Goal: Information Seeking & Learning: Find specific page/section

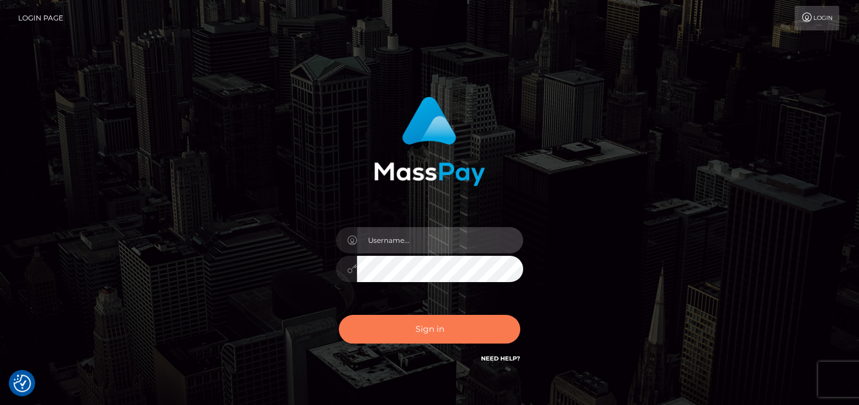
type input "denise"
click at [392, 334] on button "Sign in" at bounding box center [429, 329] width 181 height 29
type input "denise"
click at [440, 321] on button "Sign in" at bounding box center [429, 329] width 181 height 29
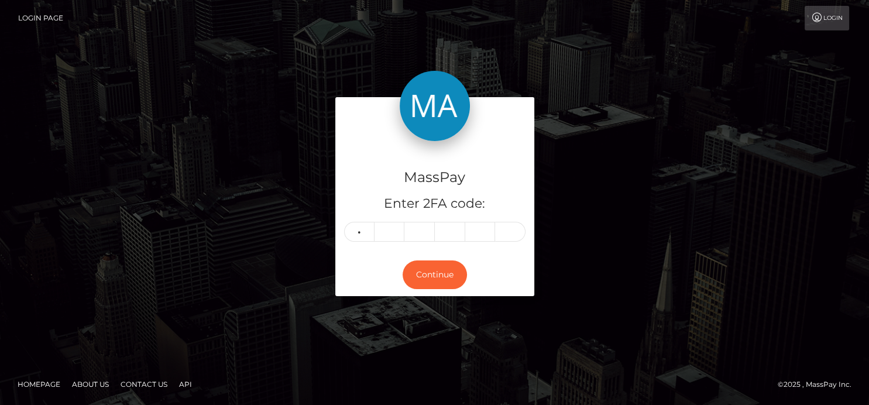
type input "5"
type input "2"
type input "5"
type input "9"
type input "5"
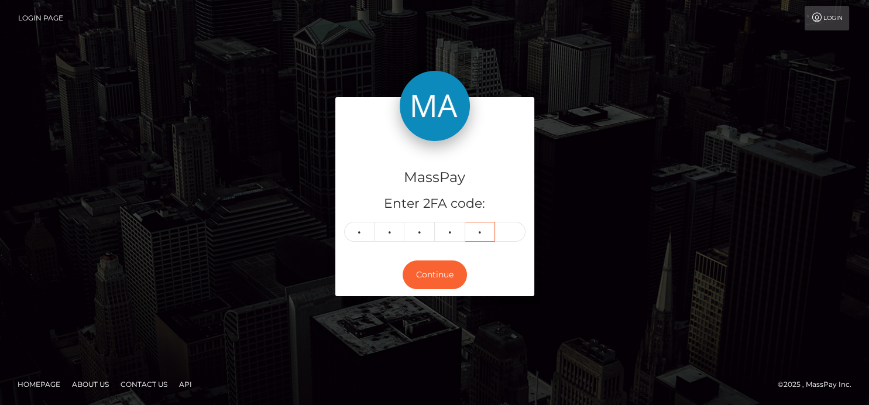
type input "5"
type input "0"
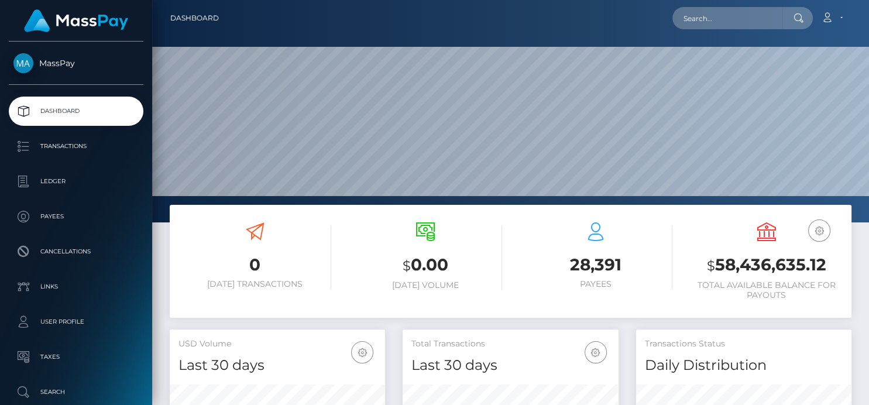
scroll to position [207, 215]
click at [691, 20] on input "text" at bounding box center [728, 18] width 110 height 22
paste input "8981081"
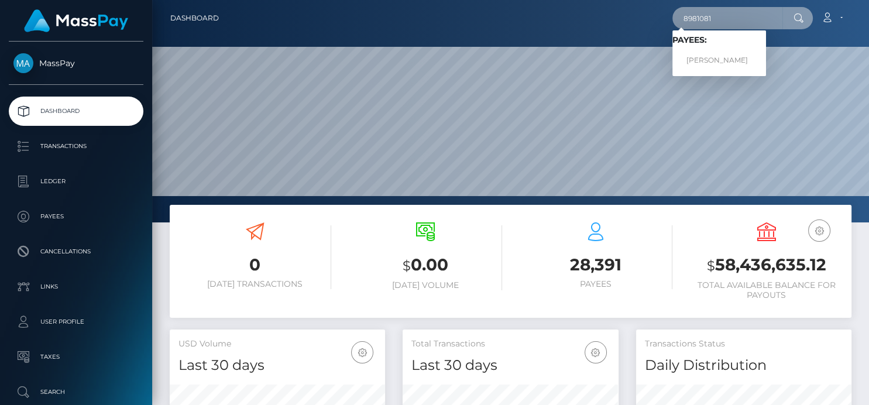
type input "8981081"
click at [720, 47] on span "Payees: EMANUELE MELIS" at bounding box center [720, 53] width 94 height 36
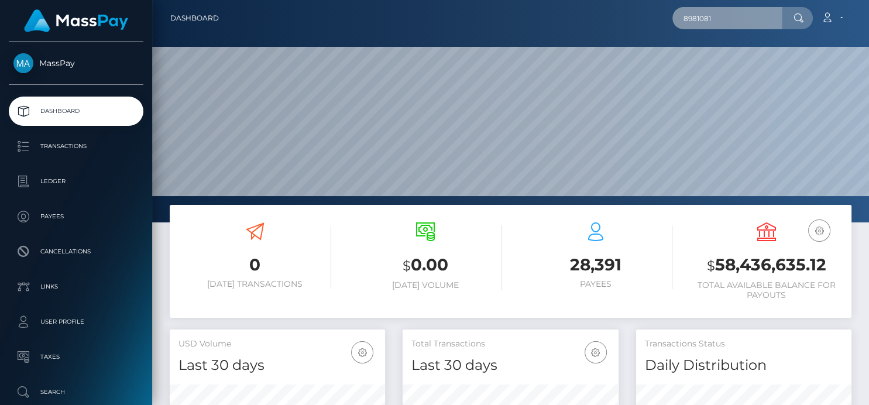
click at [729, 28] on input "8981081" at bounding box center [728, 18] width 110 height 22
click at [729, 26] on input "8981081" at bounding box center [728, 18] width 110 height 22
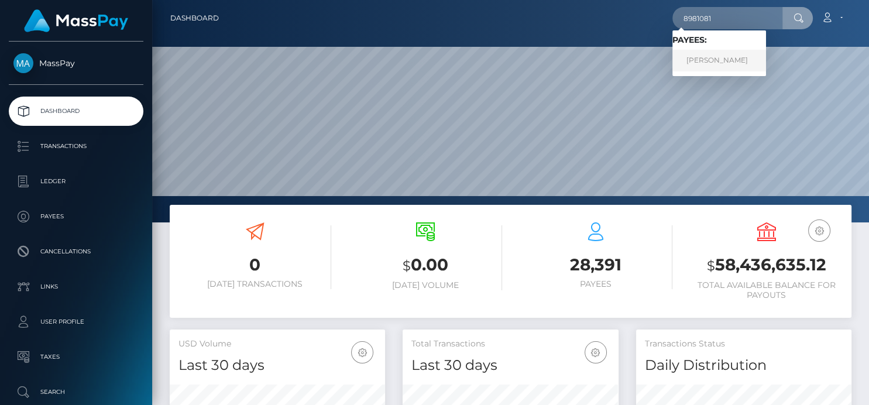
click at [729, 61] on link "EMANUELE MELIS" at bounding box center [720, 61] width 94 height 22
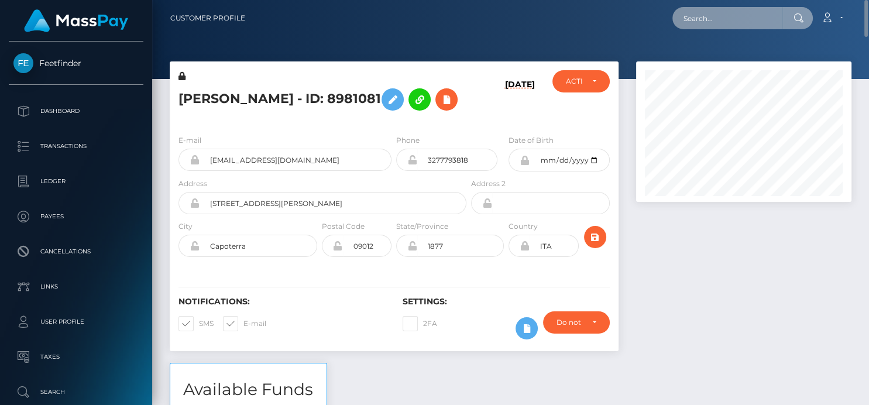
click at [697, 22] on input "text" at bounding box center [728, 18] width 110 height 22
paste input "[EMAIL_ADDRESS][DOMAIN_NAME]"
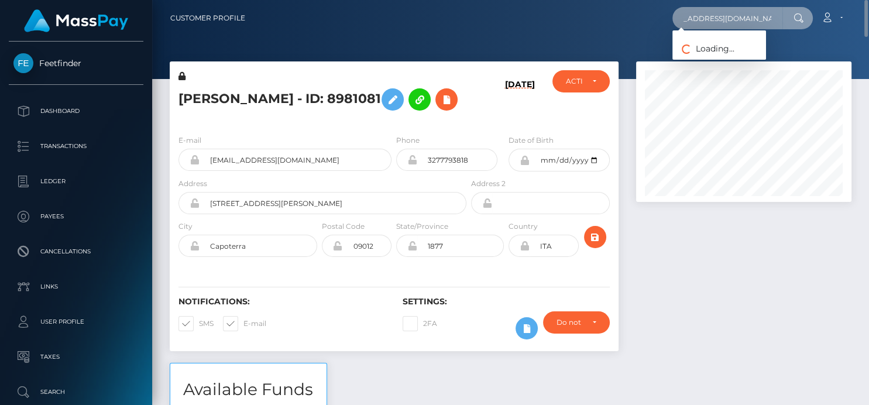
type input "[EMAIL_ADDRESS][DOMAIN_NAME]"
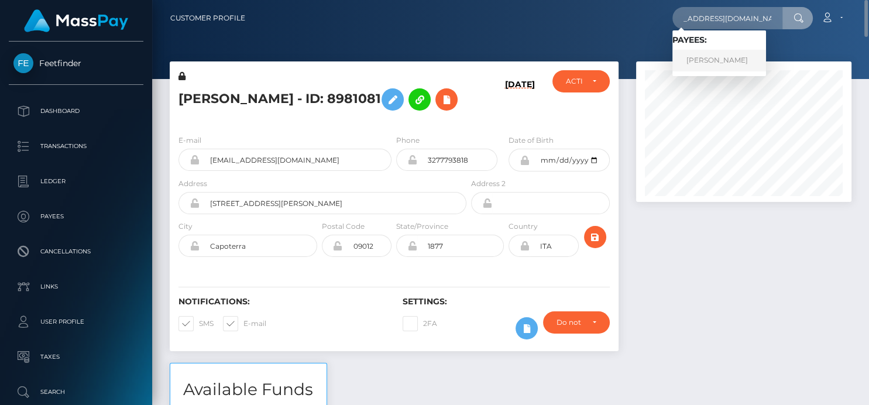
scroll to position [0, 0]
click at [687, 57] on link "Markie E Johnson" at bounding box center [720, 61] width 94 height 22
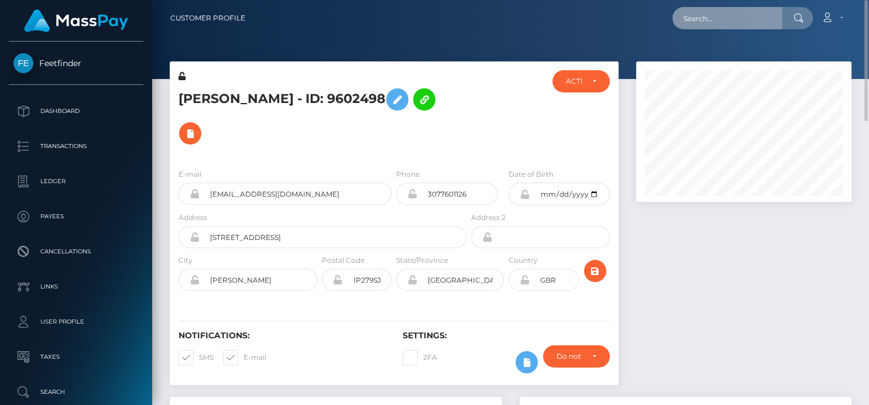
click at [717, 28] on input "text" at bounding box center [728, 18] width 110 height 22
paste input "[EMAIL_ADDRESS][DOMAIN_NAME]"
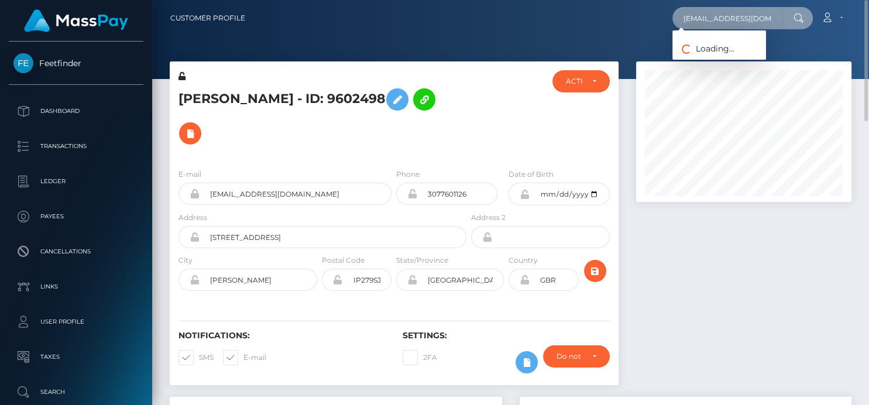
type input "[EMAIL_ADDRESS][DOMAIN_NAME]"
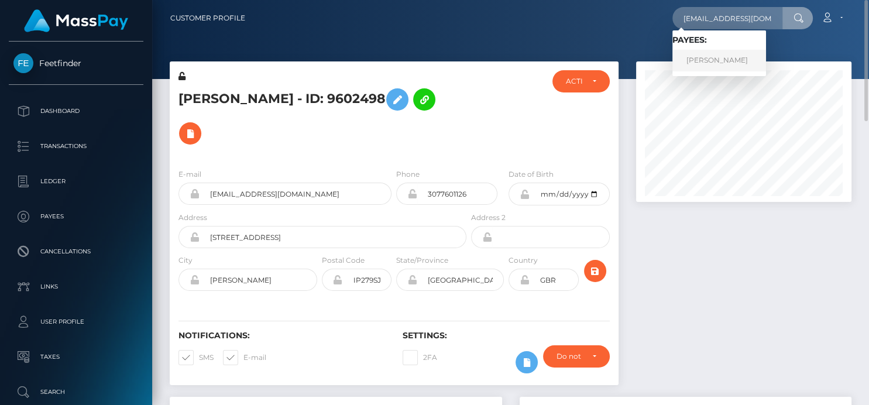
click at [714, 63] on link "[PERSON_NAME]" at bounding box center [720, 61] width 94 height 22
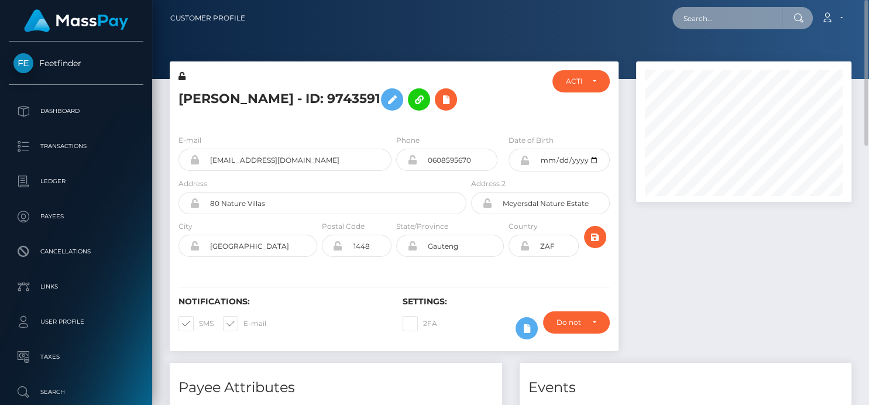
click at [717, 18] on input "text" at bounding box center [728, 18] width 110 height 22
paste input "info@vinpace.com"
drag, startPoint x: 765, startPoint y: 9, endPoint x: 496, endPoint y: -18, distance: 270.7
click at [496, 0] on html "Feetfinder Dashboard Transactions Ledger Payees Cancellations" at bounding box center [434, 202] width 869 height 405
paste input "max.leggett13@gmail"
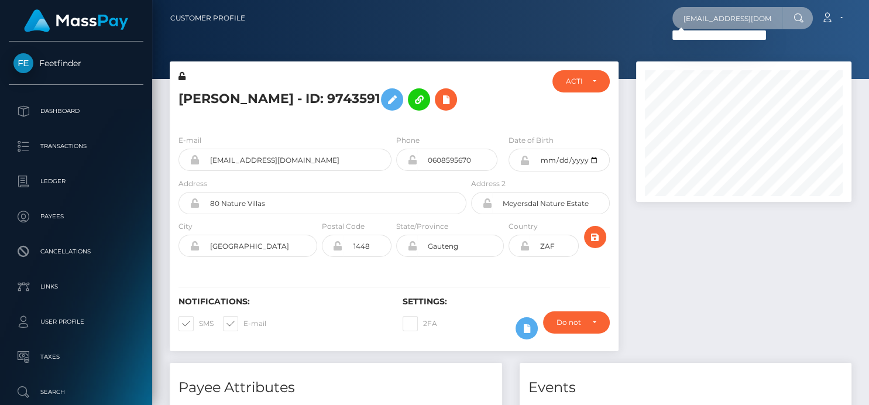
scroll to position [0, 6]
type input "max.leggett13@gmail.com"
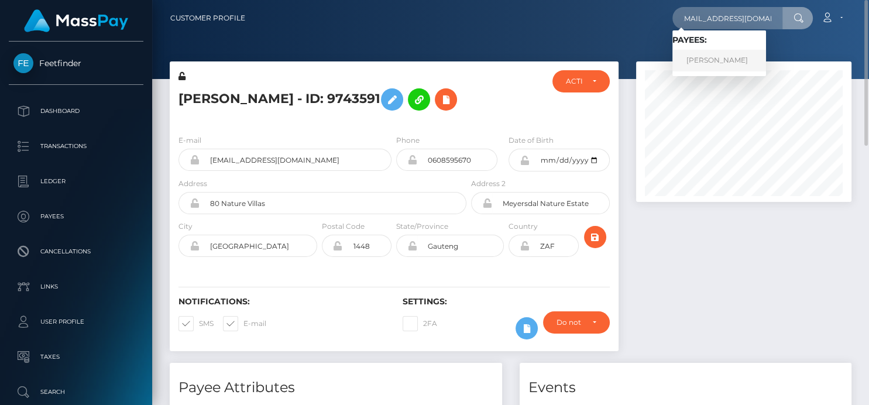
click at [697, 60] on link "maximiliano leggett Yamal" at bounding box center [720, 61] width 94 height 22
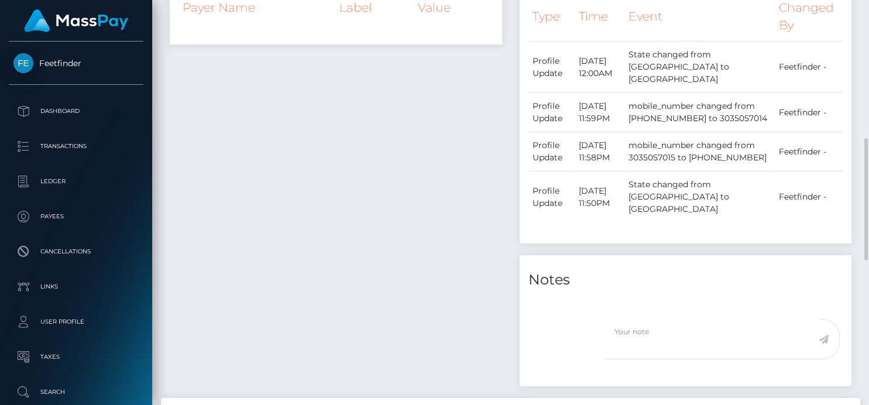
scroll to position [846, 0]
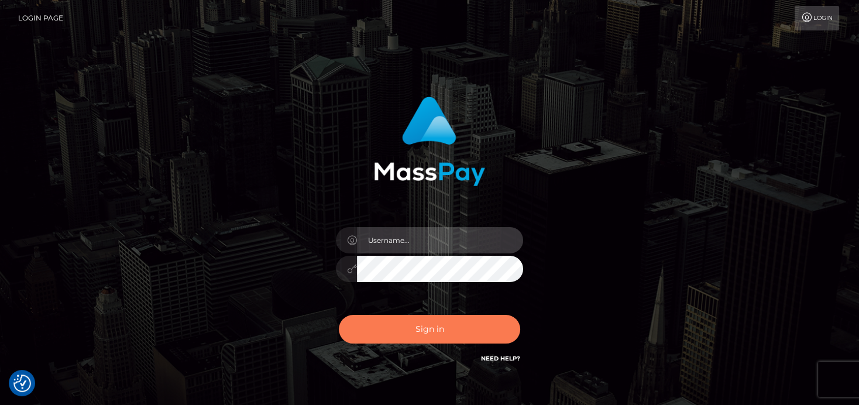
type input "[PERSON_NAME]"
click at [485, 325] on button "Sign in" at bounding box center [429, 329] width 181 height 29
type input "[PERSON_NAME]"
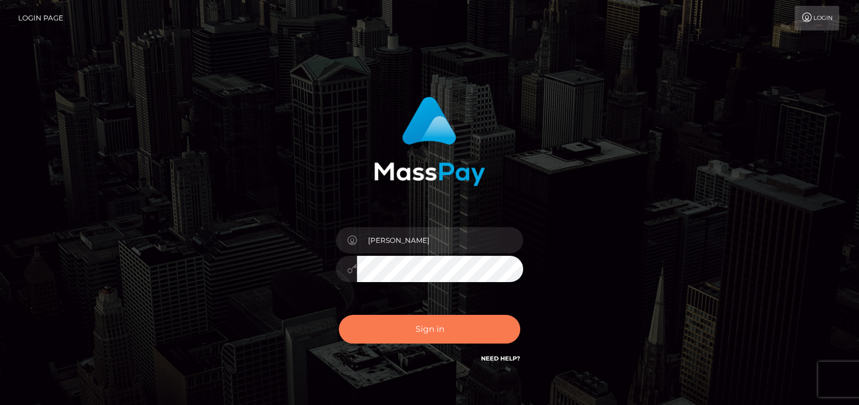
click at [372, 332] on button "Sign in" at bounding box center [429, 329] width 181 height 29
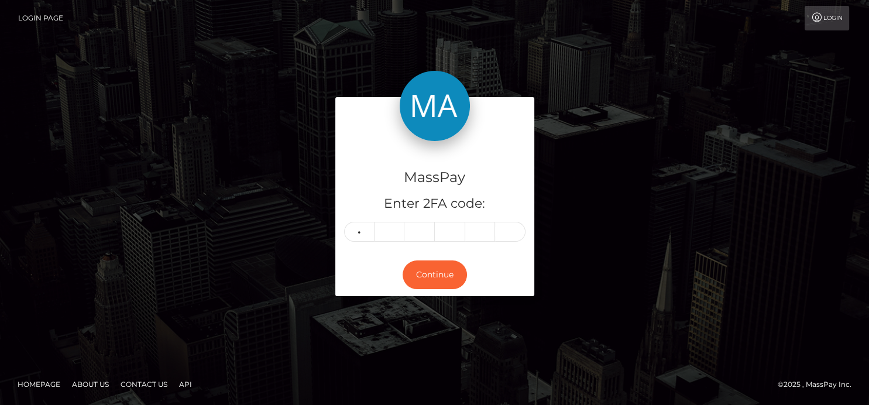
type input "5"
type input "4"
type input "6"
type input "1"
type input "8"
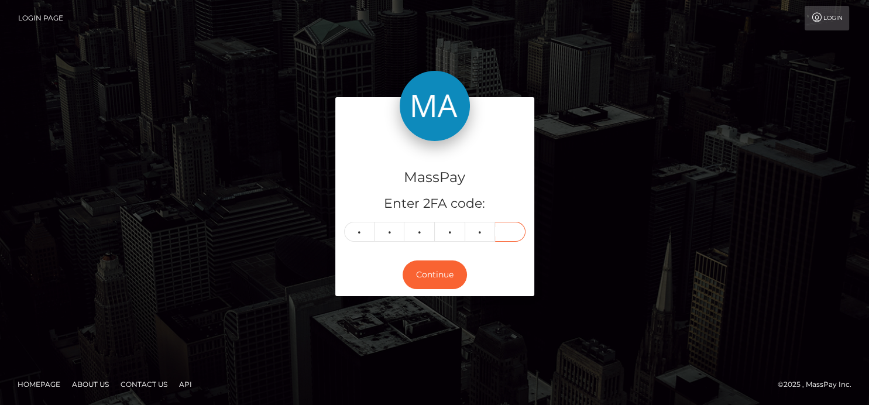
type input "6"
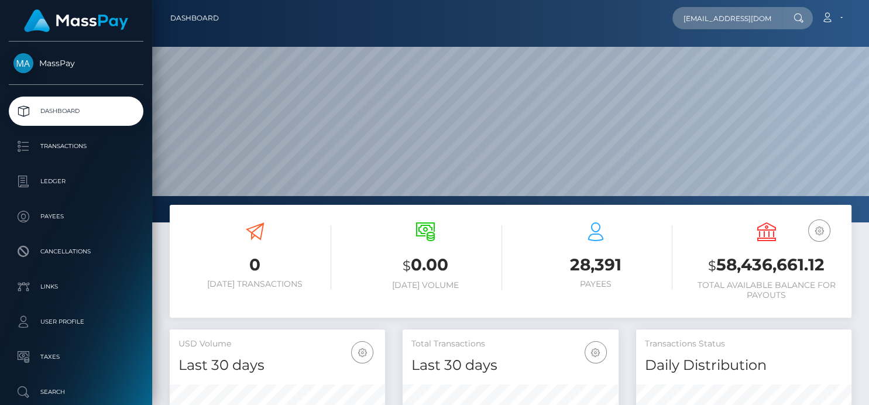
scroll to position [0, 7]
type input "[EMAIL_ADDRESS][DOMAIN_NAME]"
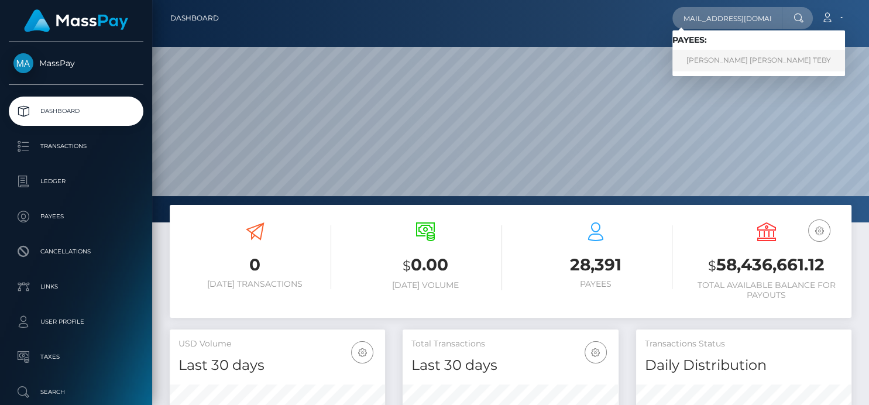
scroll to position [0, 0]
click at [738, 57] on link "[PERSON_NAME] [PERSON_NAME] TEBY" at bounding box center [759, 61] width 173 height 22
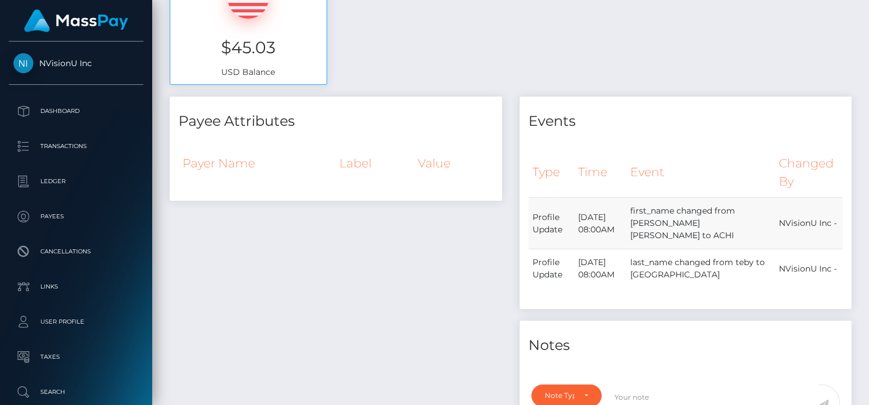
scroll to position [325, 0]
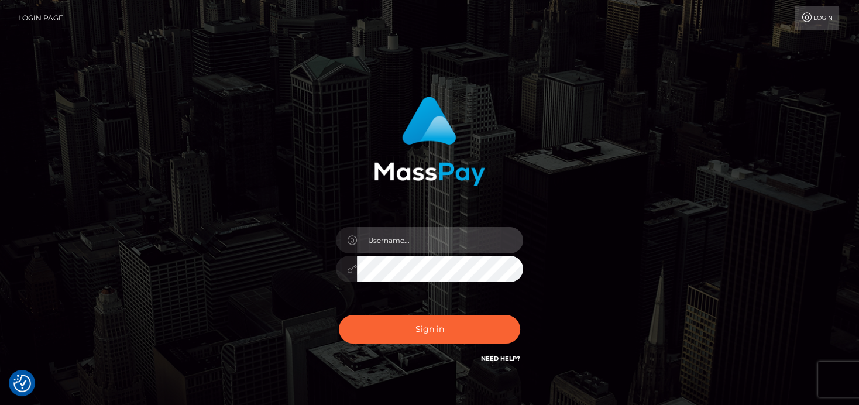
type input "[PERSON_NAME]"
click at [448, 308] on div "Sign in Need Help?" at bounding box center [429, 334] width 205 height 52
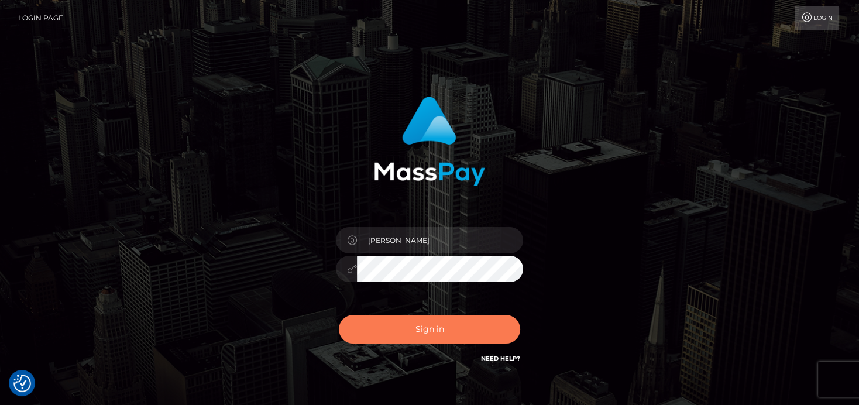
click at [420, 338] on button "Sign in" at bounding box center [429, 329] width 181 height 29
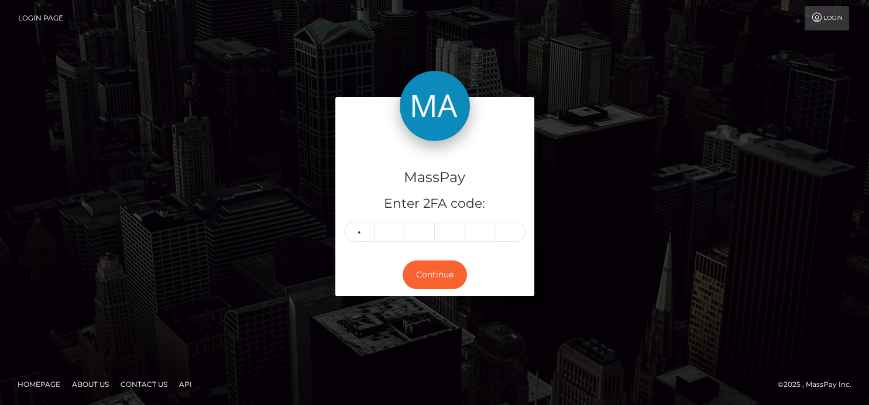
type input "1"
type input "8"
type input "4"
type input "8"
type input "6"
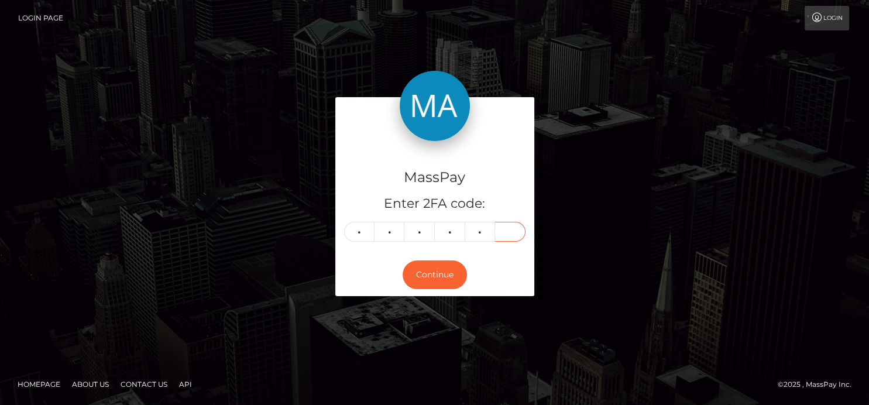
type input "9"
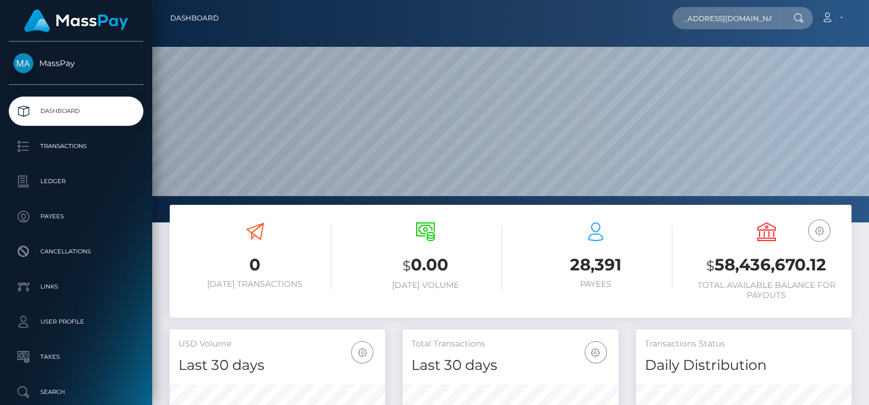
scroll to position [207, 215]
type input "markie.tromburg10@gmail.com"
click at [719, 44] on span "Loading... Loading..." at bounding box center [704, 48] width 62 height 11
click at [767, 12] on input "markie.tromburg10@gmail.com" at bounding box center [728, 18] width 110 height 22
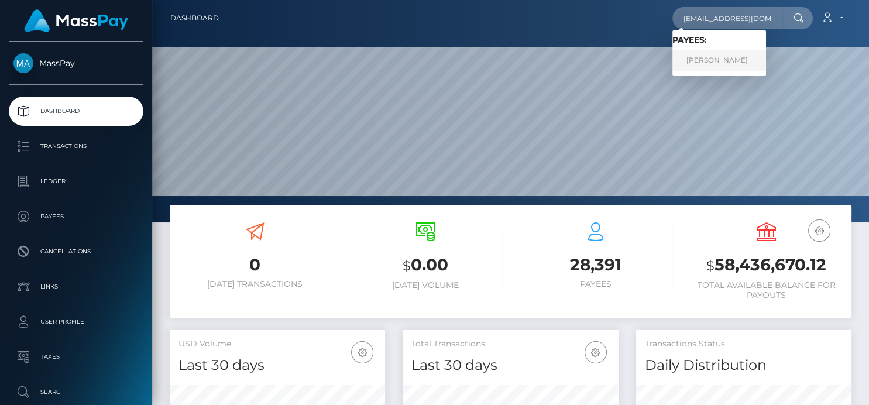
click at [722, 61] on link "Markie E Johnson" at bounding box center [720, 61] width 94 height 22
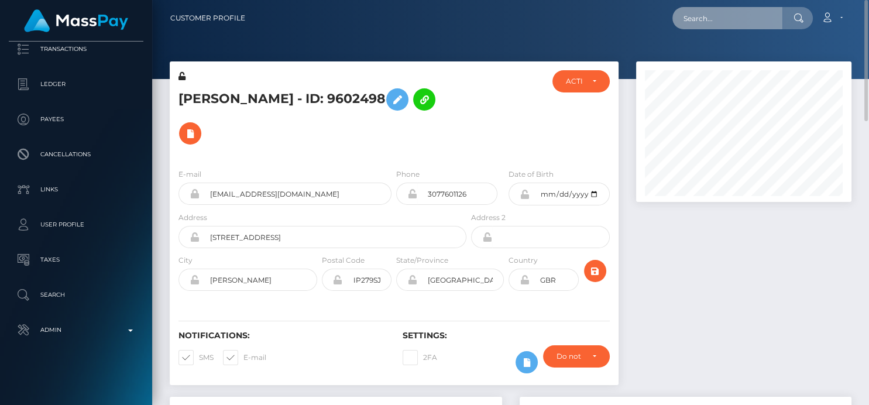
click at [696, 18] on input "text" at bounding box center [728, 18] width 110 height 22
paste input "[EMAIL_ADDRESS][PERSON_NAME][DOMAIN_NAME]"
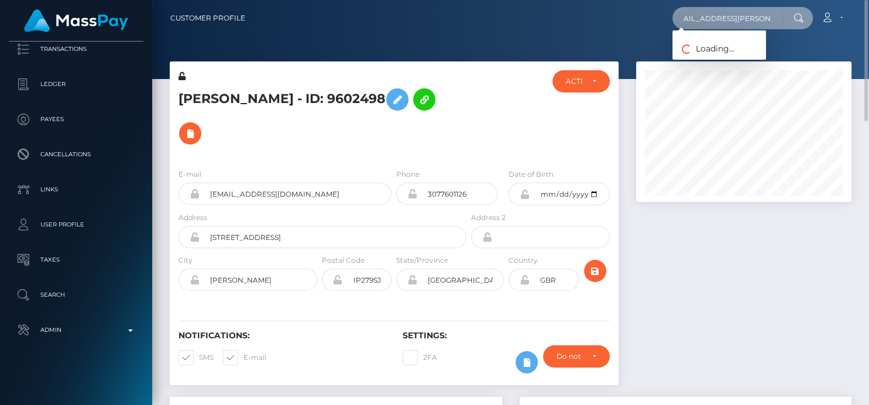
type input "[EMAIL_ADDRESS][PERSON_NAME][DOMAIN_NAME]"
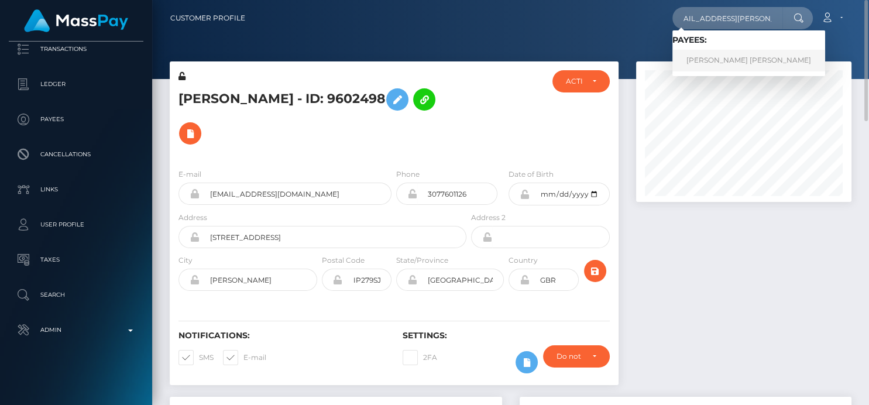
click at [703, 61] on link "[PERSON_NAME] [PERSON_NAME]" at bounding box center [749, 61] width 153 height 22
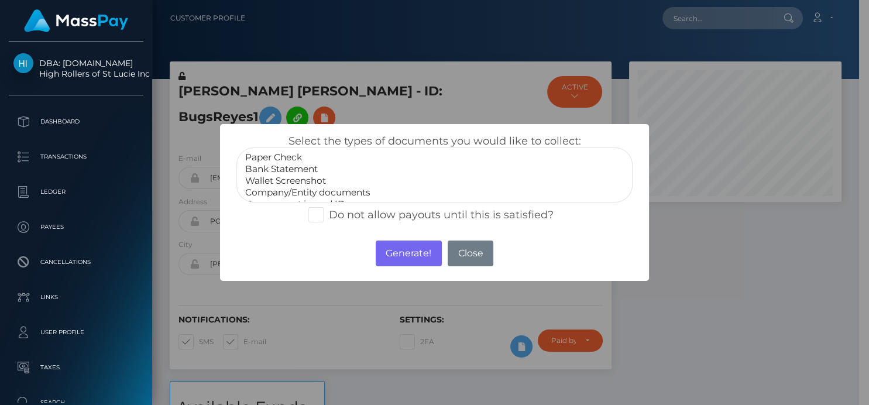
scroll to position [22, 0]
select select "Government issued ID"
click at [317, 182] on option "Government issued ID" at bounding box center [434, 182] width 380 height 12
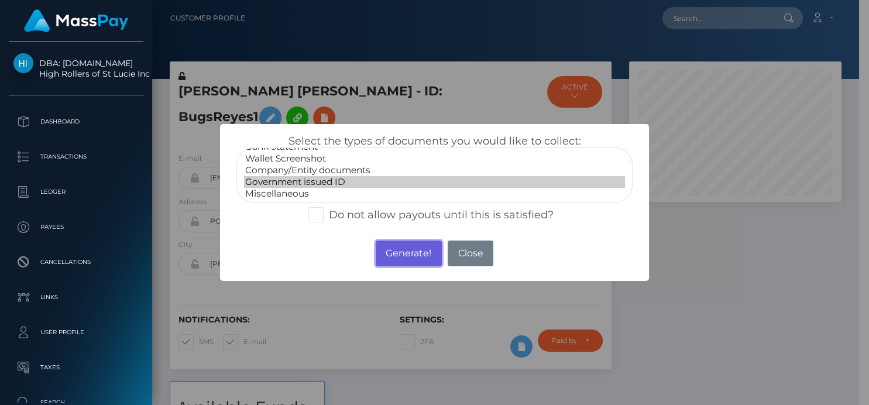
click at [424, 252] on button "Generate!" at bounding box center [409, 254] width 66 height 26
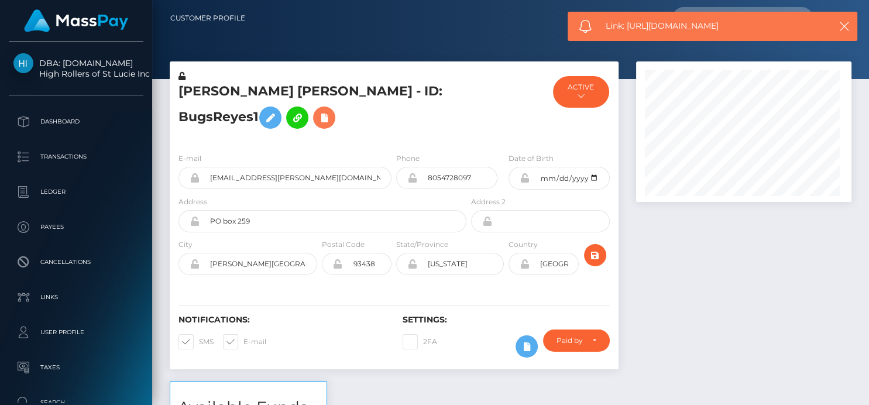
scroll to position [140, 215]
drag, startPoint x: 738, startPoint y: 26, endPoint x: 629, endPoint y: 28, distance: 108.3
click at [629, 28] on span "Link: [URL][DOMAIN_NAME]" at bounding box center [713, 26] width 214 height 12
copy span "[URL][DOMAIN_NAME]"
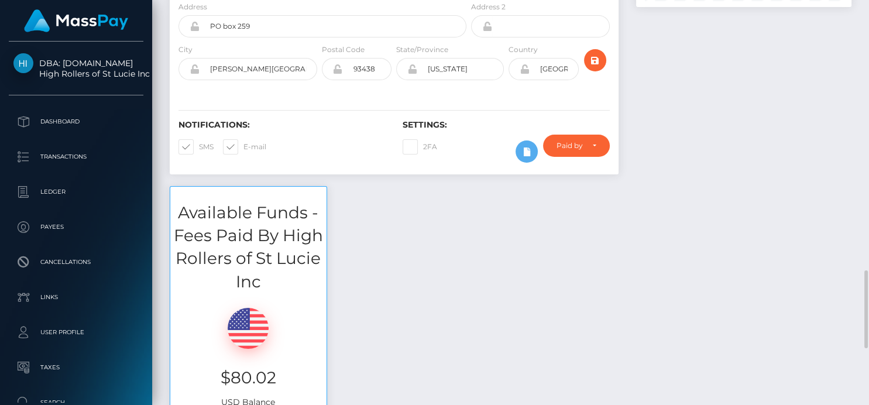
scroll to position [390, 0]
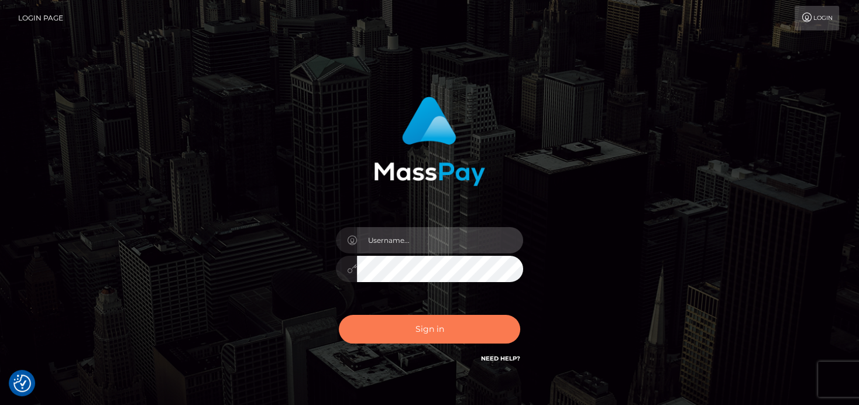
type input "[PERSON_NAME]"
click at [376, 329] on button "Sign in" at bounding box center [429, 329] width 181 height 29
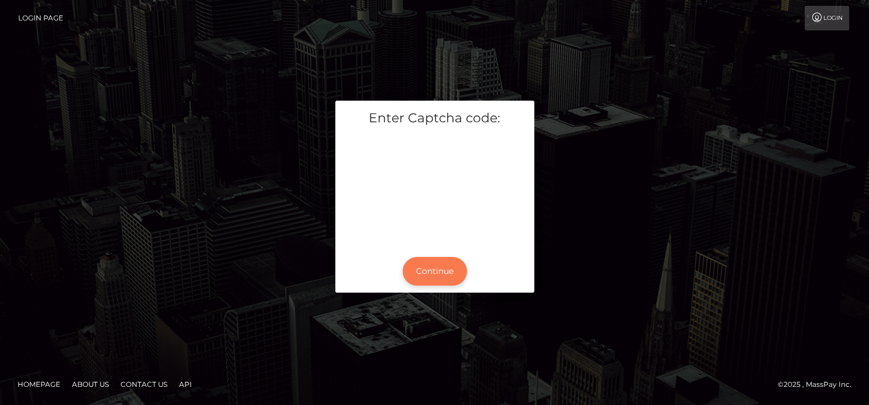
click at [443, 268] on button "Continue" at bounding box center [435, 271] width 64 height 29
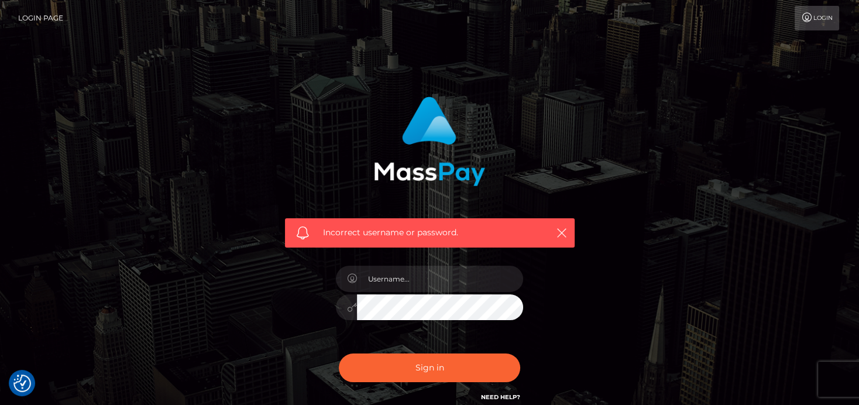
checkbox input "true"
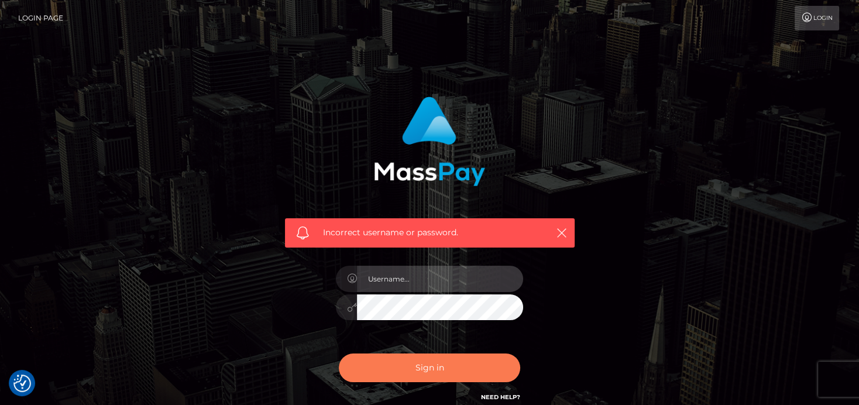
type input "[PERSON_NAME]"
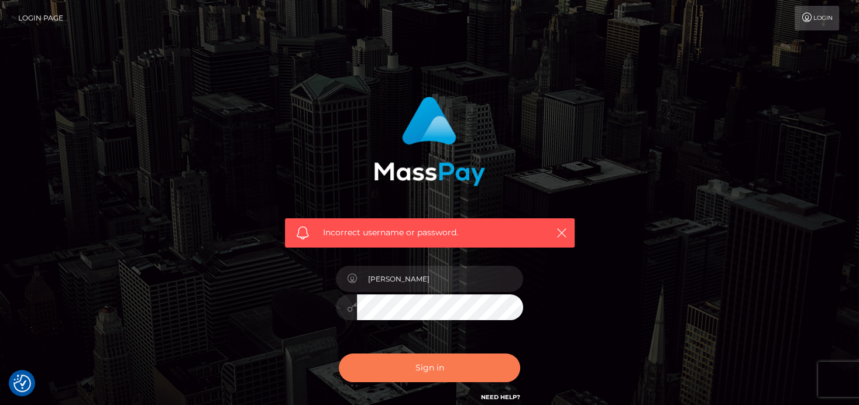
click at [439, 367] on button "Sign in" at bounding box center [429, 368] width 181 height 29
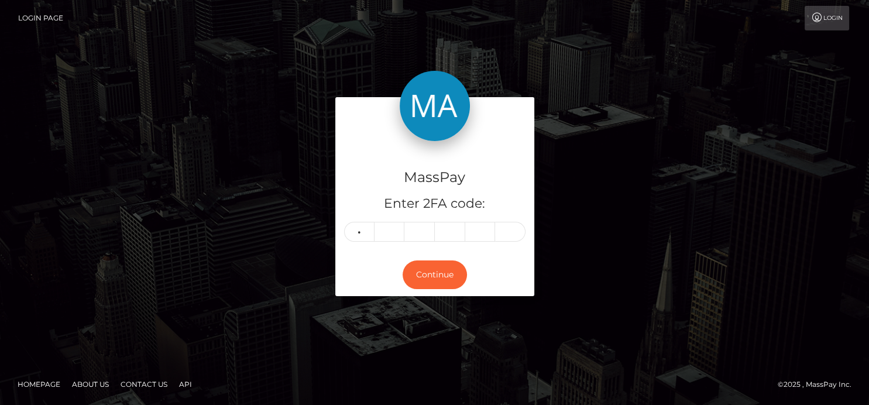
type input "7"
type input "5"
type input "3"
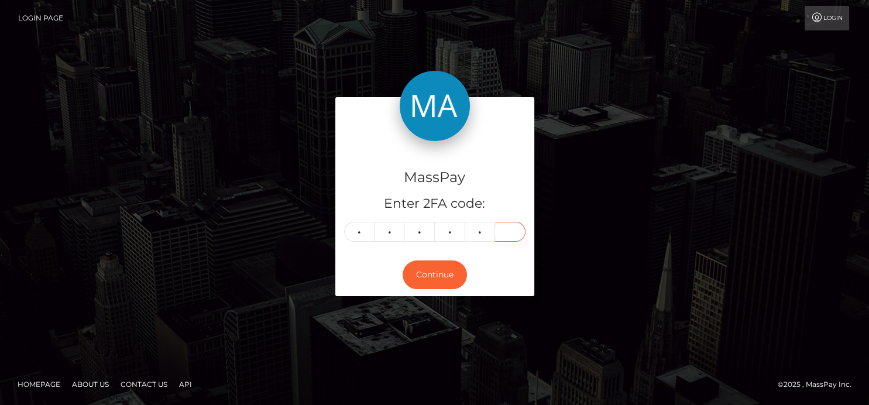
type input "2"
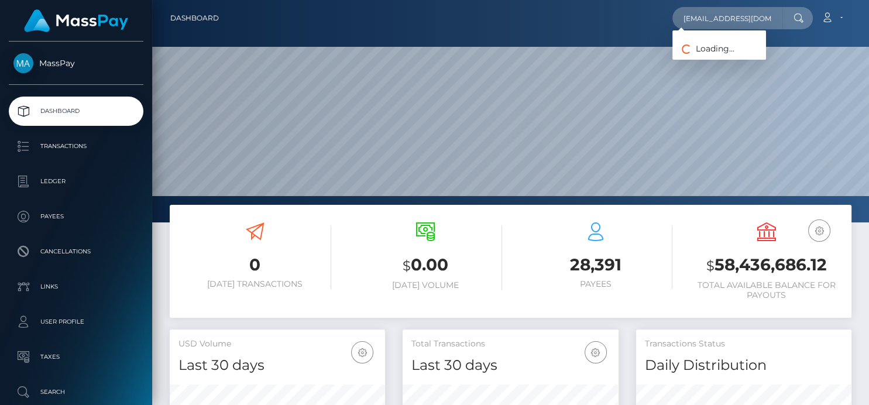
scroll to position [207, 215]
type input "[EMAIL_ADDRESS][DOMAIN_NAME]"
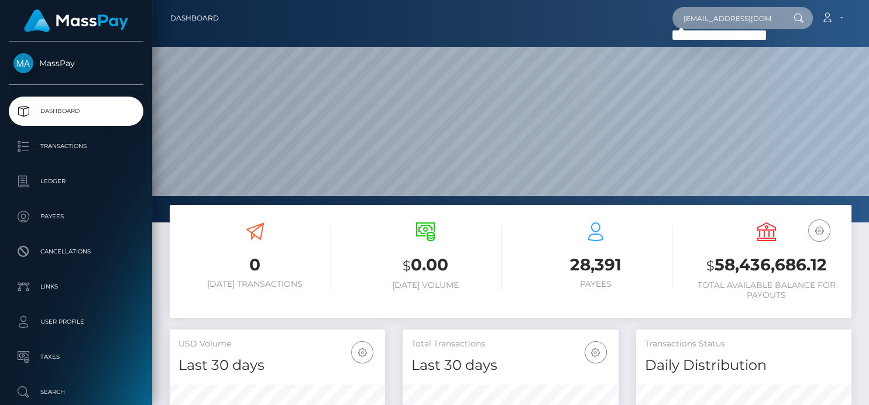
click at [712, 18] on input "[EMAIL_ADDRESS][DOMAIN_NAME]" at bounding box center [728, 18] width 110 height 22
drag, startPoint x: 681, startPoint y: 19, endPoint x: 868, endPoint y: 32, distance: 186.6
click at [868, 32] on nav "Dashboard [EMAIL_ADDRESS][DOMAIN_NAME] Loading... Loading... Logout" at bounding box center [510, 18] width 717 height 36
paste input "[EMAIL_ADDRESS][DOMAIN_NAME]"
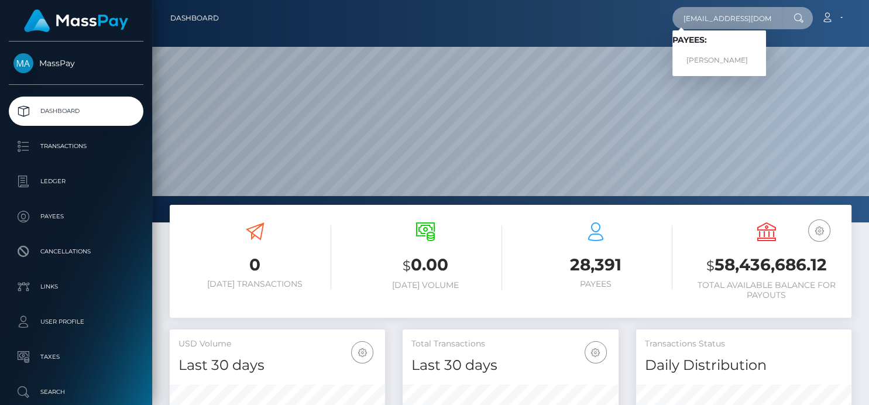
type input "[EMAIL_ADDRESS][DOMAIN_NAME]"
drag, startPoint x: 735, startPoint y: 59, endPoint x: 718, endPoint y: 60, distance: 17.0
click at [718, 60] on link "[PERSON_NAME]" at bounding box center [720, 61] width 94 height 22
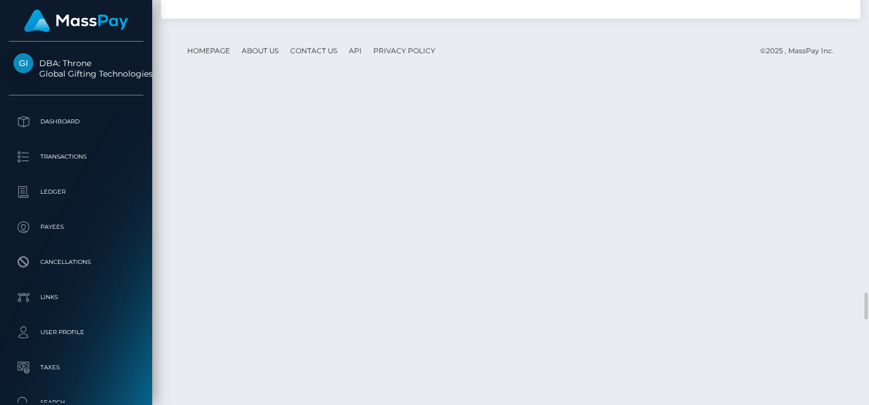
scroll to position [140, 215]
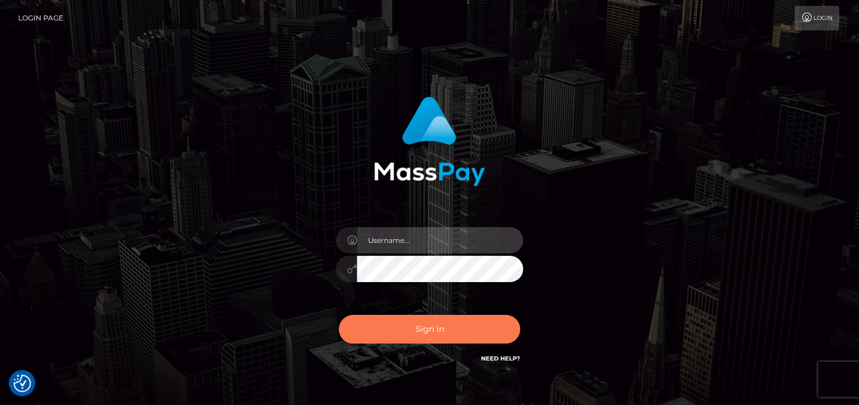
type input "denise"
click at [382, 327] on button "Sign in" at bounding box center [429, 329] width 181 height 29
type input "denise"
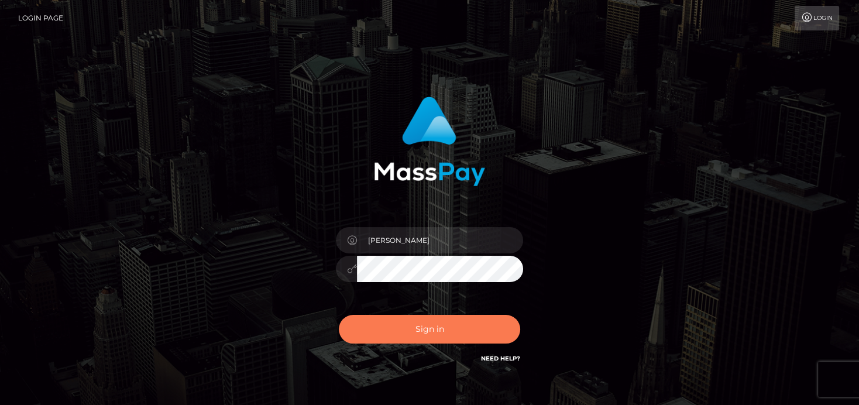
click at [392, 335] on button "Sign in" at bounding box center [429, 329] width 181 height 29
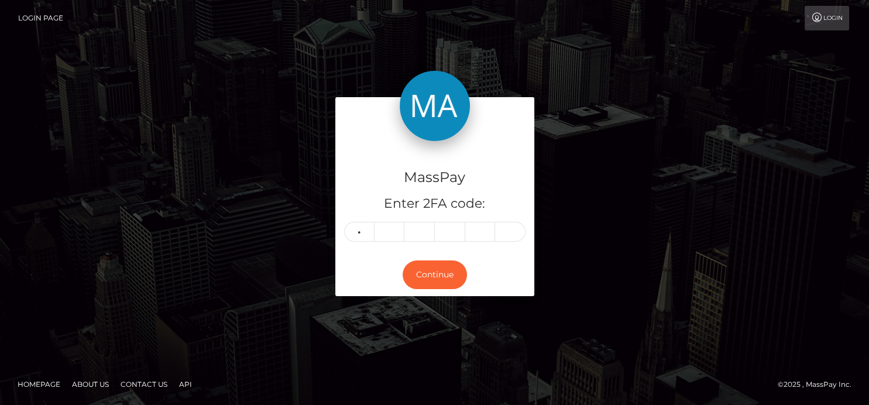
type input "9"
type input "0"
type input "5"
type input "6"
type input "5"
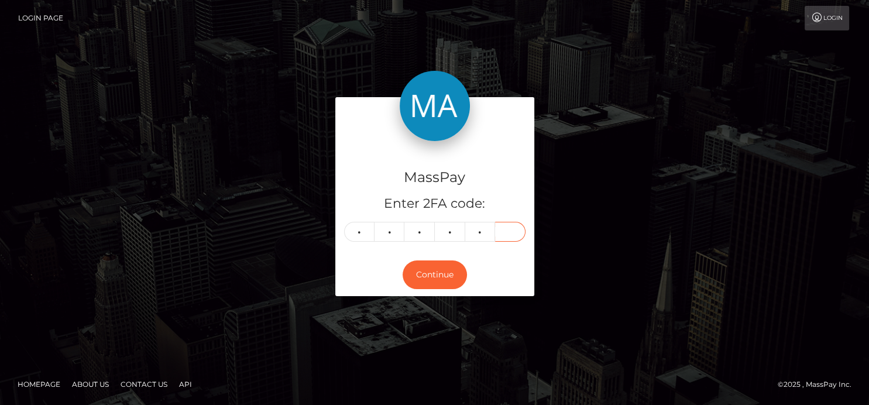
type input "0"
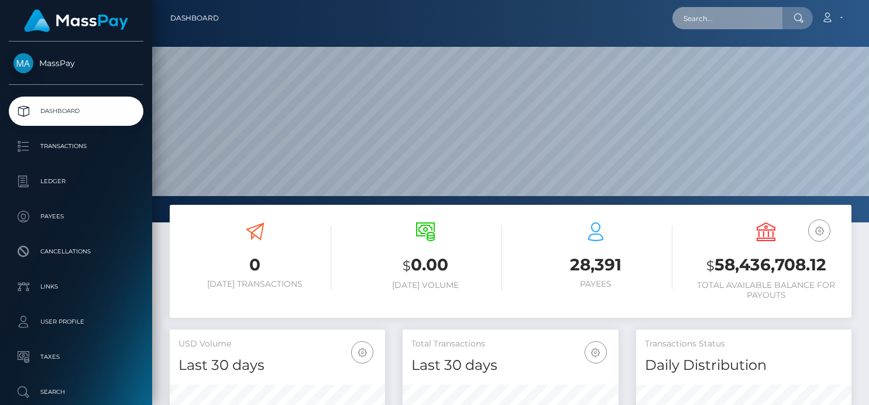
drag, startPoint x: 0, startPoint y: 0, endPoint x: 743, endPoint y: 23, distance: 743.8
click at [743, 23] on input "text" at bounding box center [728, 18] width 110 height 22
paste input "markie.tromburg10@gmail.com"
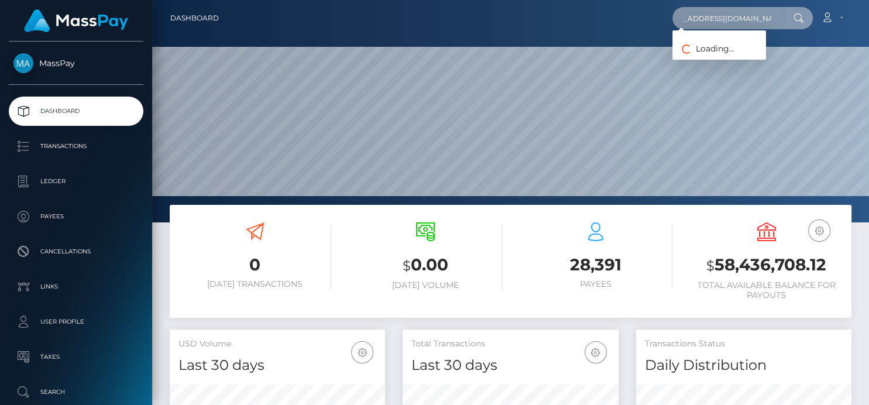
type input "markie.tromburg10@gmail.com"
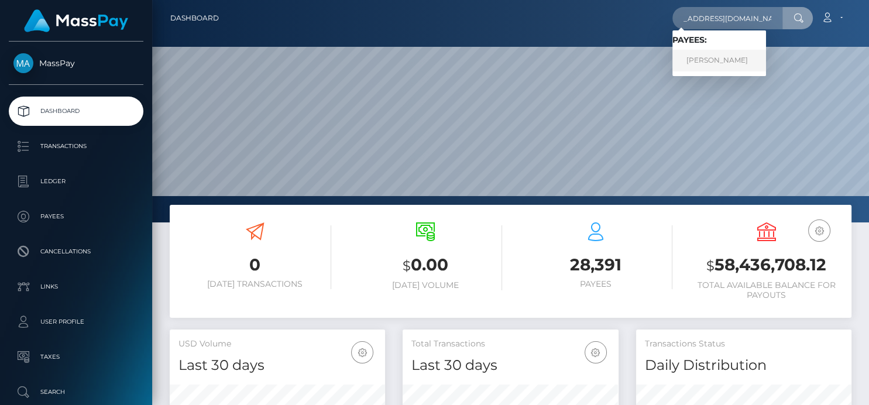
click at [718, 60] on link "Markie E Johnson" at bounding box center [720, 61] width 94 height 22
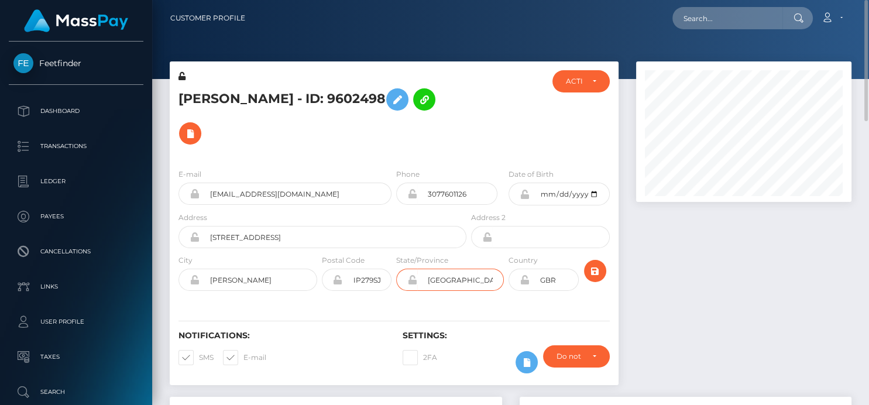
drag, startPoint x: 466, startPoint y: 283, endPoint x: 429, endPoint y: 272, distance: 38.4
click at [429, 272] on input "Suffolk" at bounding box center [460, 280] width 87 height 22
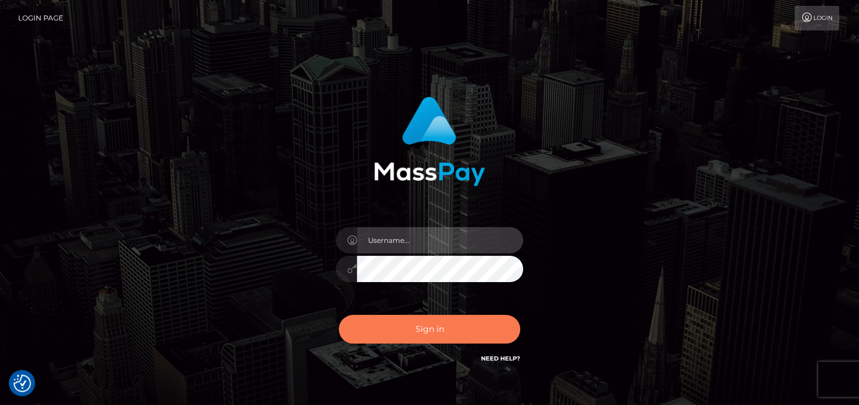
type input "[PERSON_NAME]"
click at [360, 332] on button "Sign in" at bounding box center [429, 329] width 181 height 29
type input "denise"
click at [366, 323] on button "Sign in" at bounding box center [429, 329] width 181 height 29
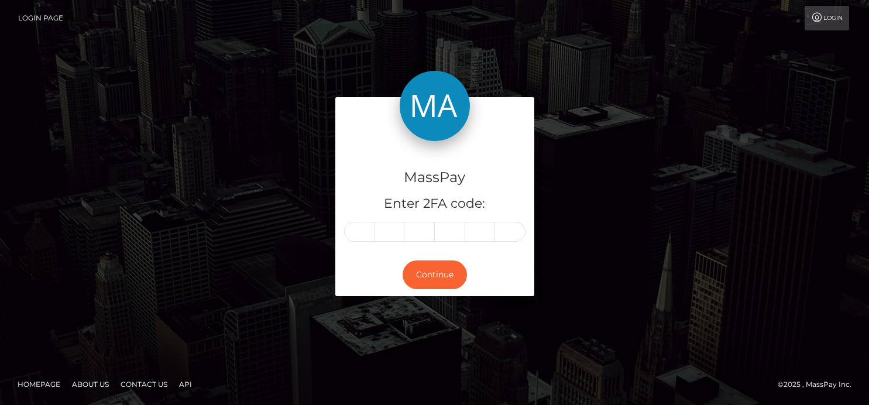
click at [369, 330] on div "MassPay Enter 2FA code: Continue" at bounding box center [434, 202] width 869 height 386
click at [355, 226] on input "text" at bounding box center [359, 232] width 30 height 20
type input "0"
type input "2"
type input "4"
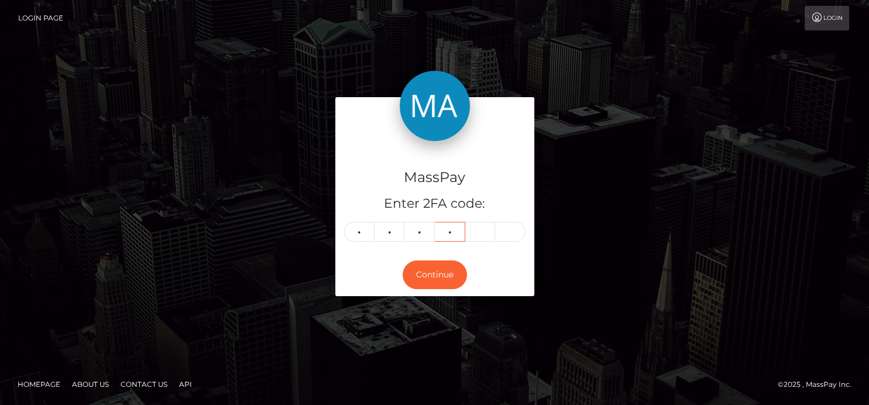
type input "4"
type input "0"
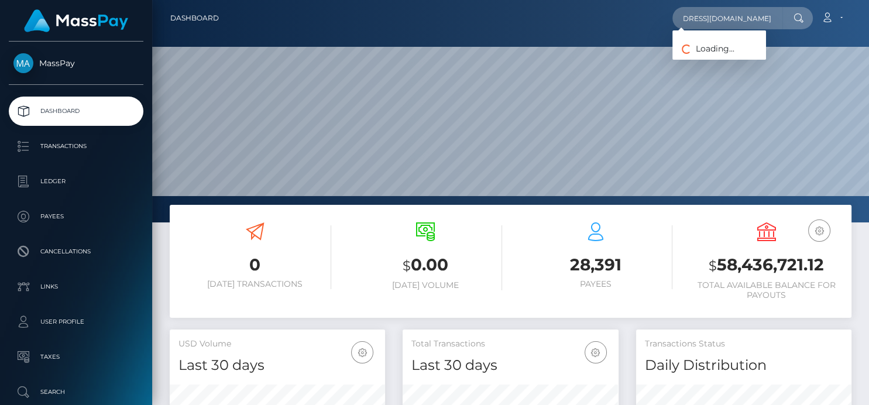
scroll to position [207, 215]
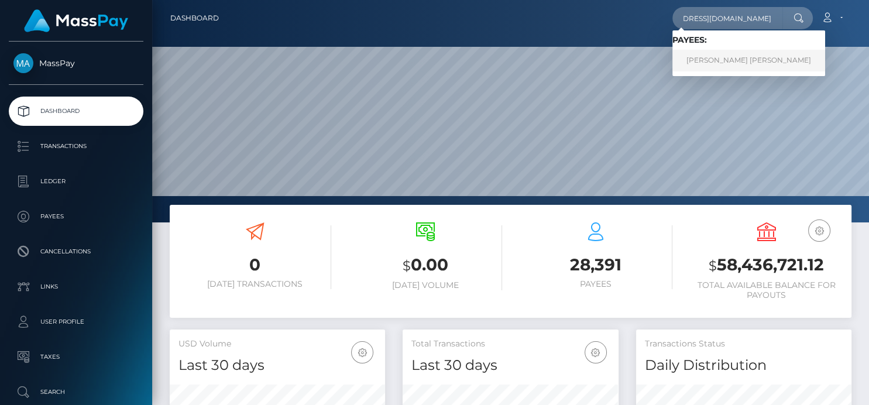
type input "vc44r6qfpq@privaterelay.appleid.com"
click at [704, 59] on link "DAMIAN DOMINIC PAREDES" at bounding box center [749, 61] width 153 height 22
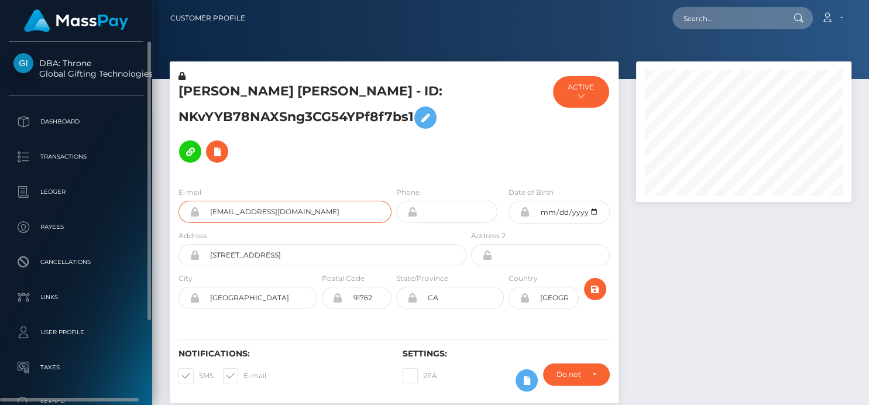
drag, startPoint x: 257, startPoint y: 190, endPoint x: 83, endPoint y: 173, distance: 174.7
click at [83, 173] on div "DBA: Throne Global Gifting Technologies Inc Dashboard Transactions Ledger" at bounding box center [434, 202] width 869 height 405
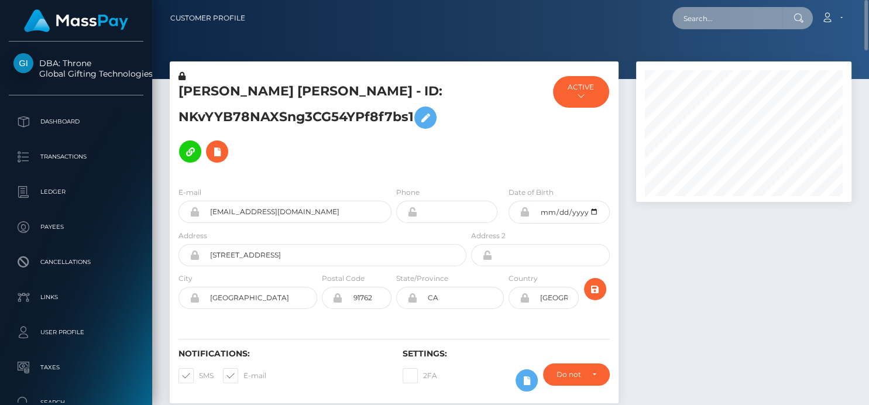
click at [698, 23] on input "text" at bounding box center [728, 18] width 110 height 22
paste input "[EMAIL_ADDRESS][DOMAIN_NAME]"
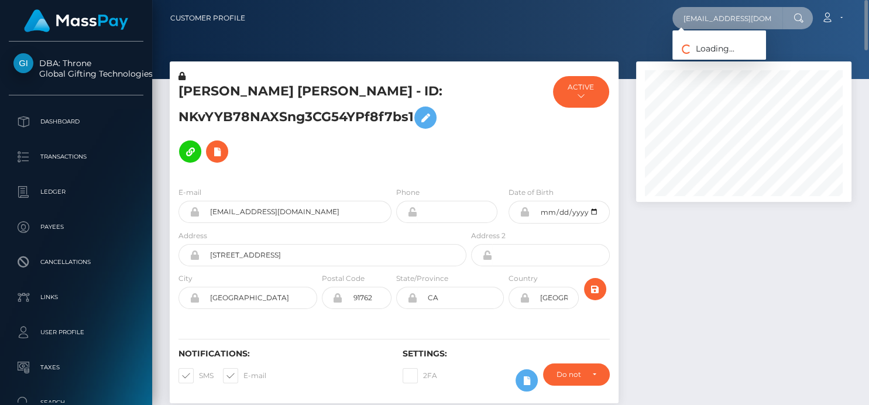
type input "[EMAIL_ADDRESS][DOMAIN_NAME]"
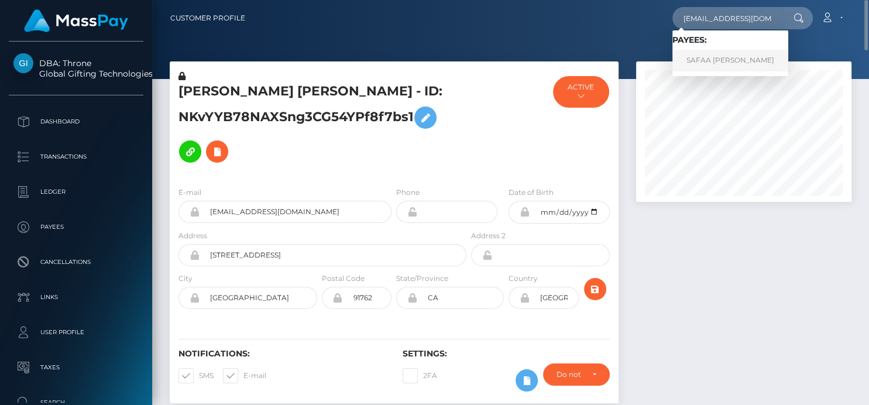
click at [712, 57] on link "SAFAA IMAAN ZAFAR" at bounding box center [731, 61] width 116 height 22
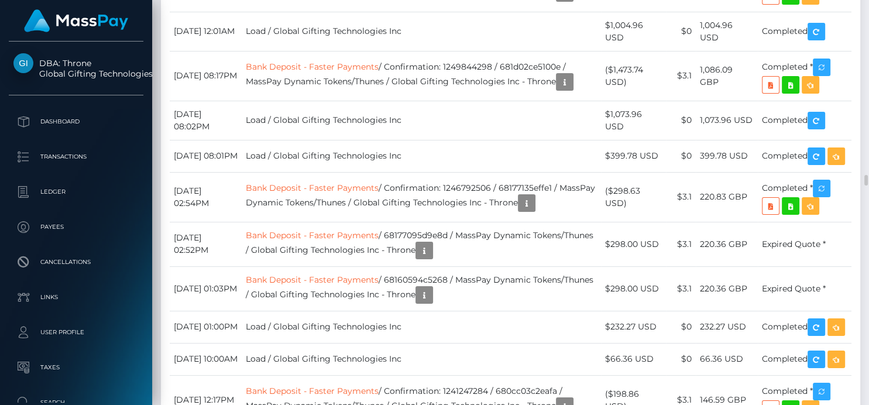
scroll to position [6252, 0]
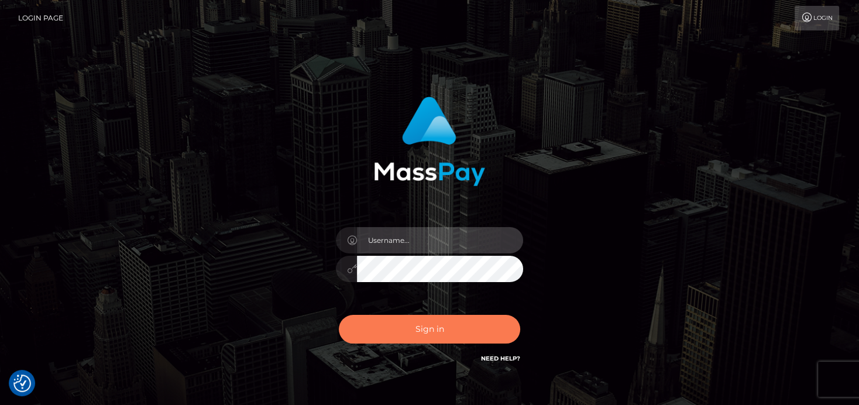
type input "[PERSON_NAME]"
click at [411, 332] on button "Sign in" at bounding box center [429, 329] width 181 height 29
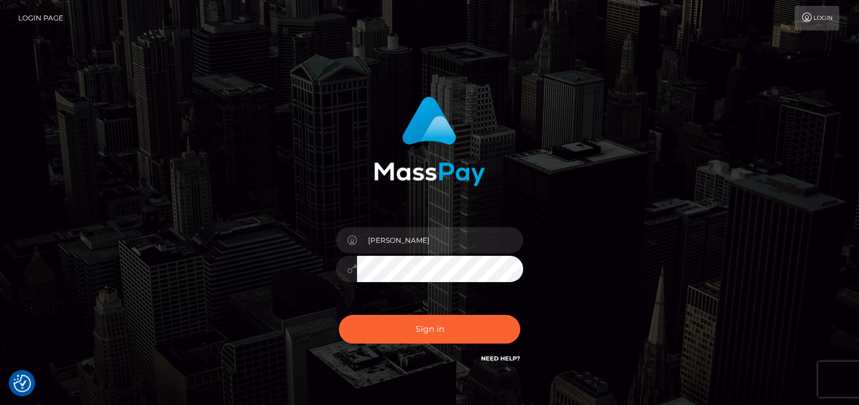
click at [410, 331] on div "Sign in Need Help?" at bounding box center [429, 334] width 205 height 52
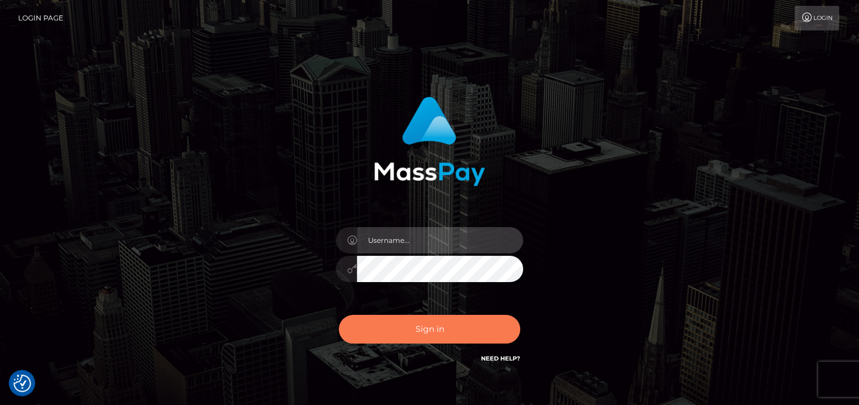
type input "denise"
click at [424, 332] on button "Sign in" at bounding box center [429, 329] width 181 height 29
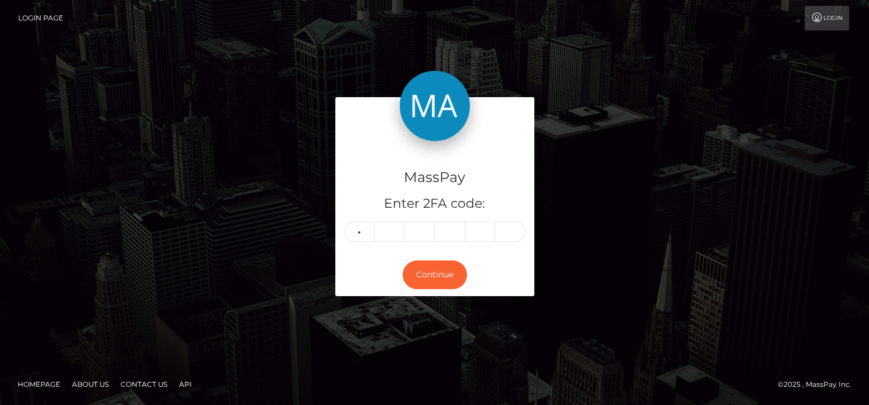
type input "5"
type input "8"
type input "0"
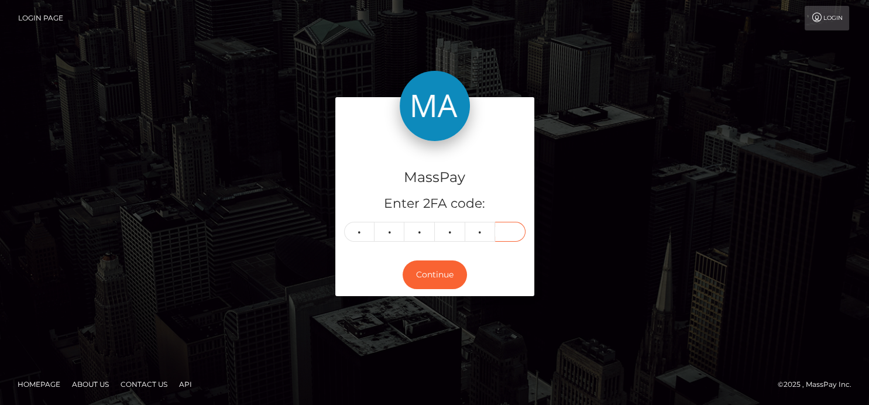
type input "9"
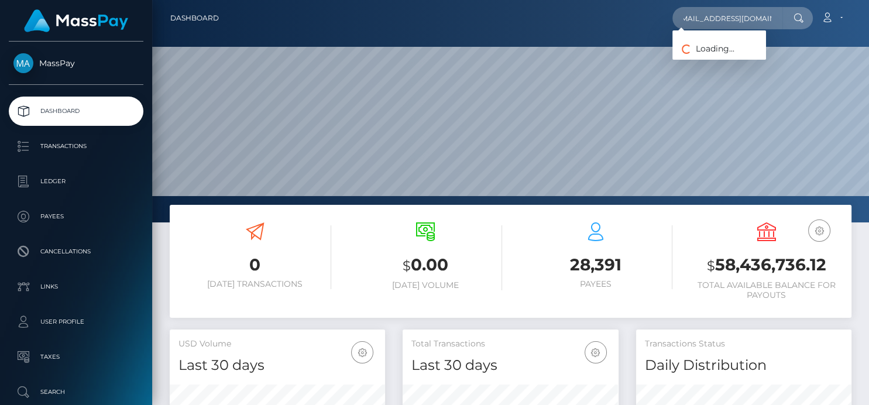
scroll to position [207, 215]
type input "dstrawberry64@gmail.com"
click at [716, 59] on link "Deborah Goerlich" at bounding box center [720, 61] width 94 height 22
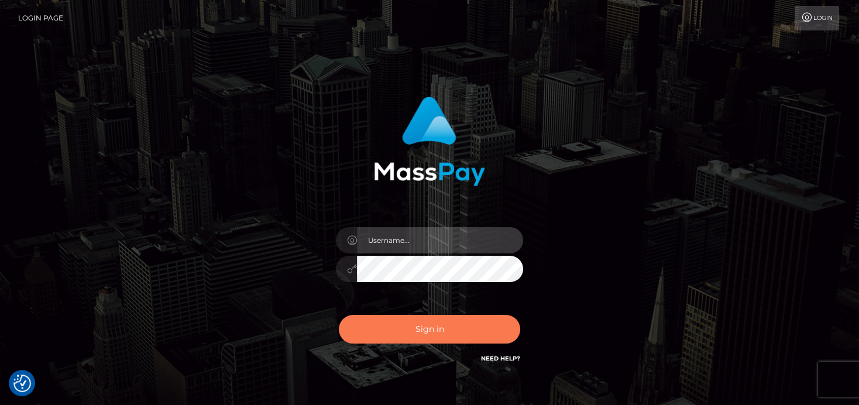
type input "[PERSON_NAME]"
click at [470, 323] on button "Sign in" at bounding box center [429, 329] width 181 height 29
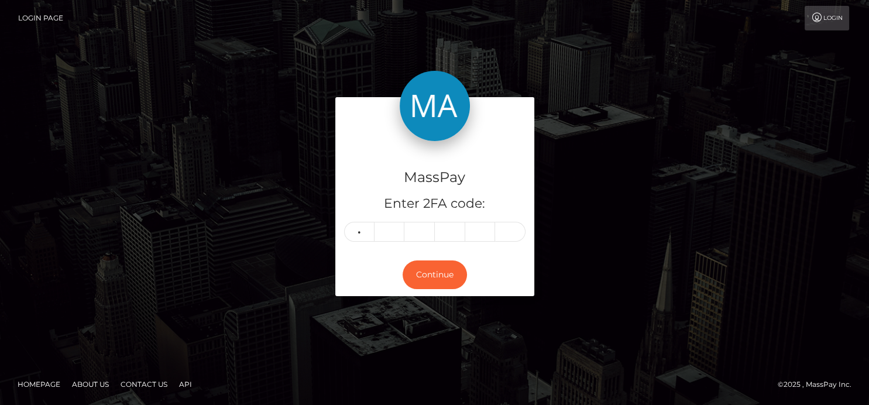
type input "7"
type input "5"
type input "6"
type input "9"
type input "8"
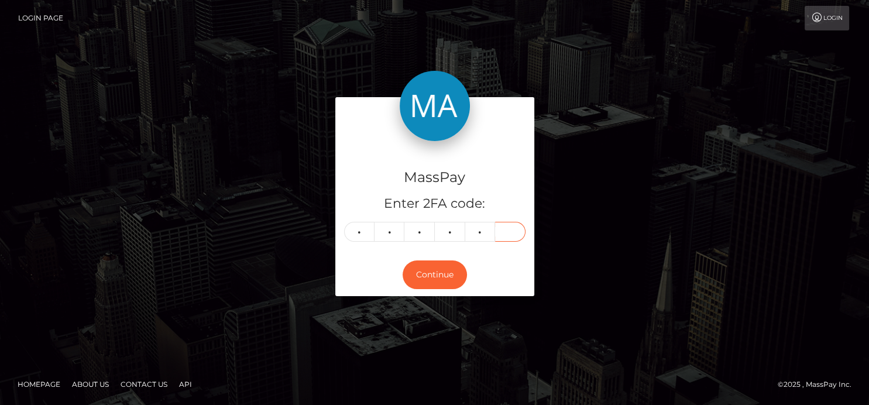
type input "3"
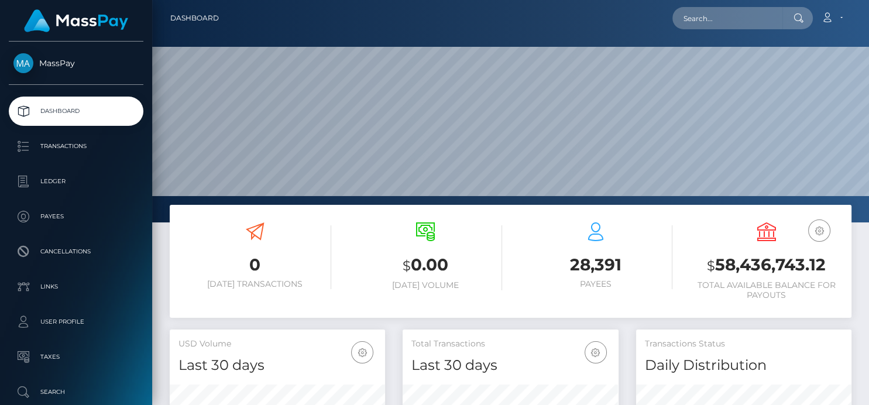
scroll to position [207, 215]
click at [708, 13] on input "text" at bounding box center [728, 18] width 110 height 22
paste input "[EMAIL_ADDRESS][DOMAIN_NAME]"
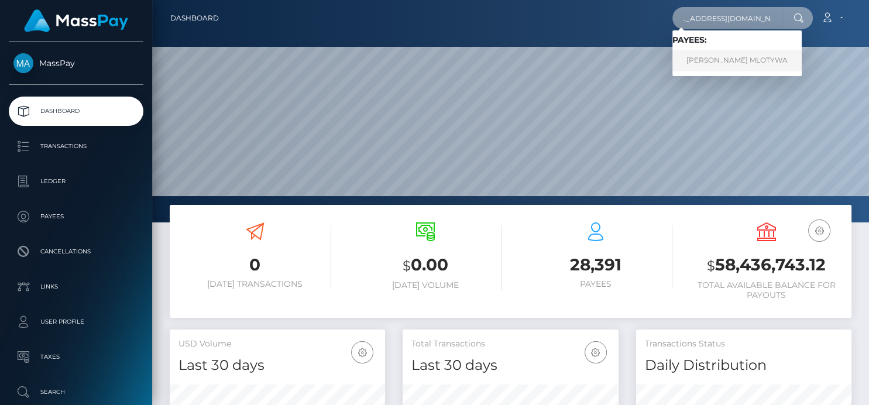
type input "[EMAIL_ADDRESS][DOMAIN_NAME]"
click at [755, 57] on link "[PERSON_NAME] MLOTYWA" at bounding box center [737, 61] width 129 height 22
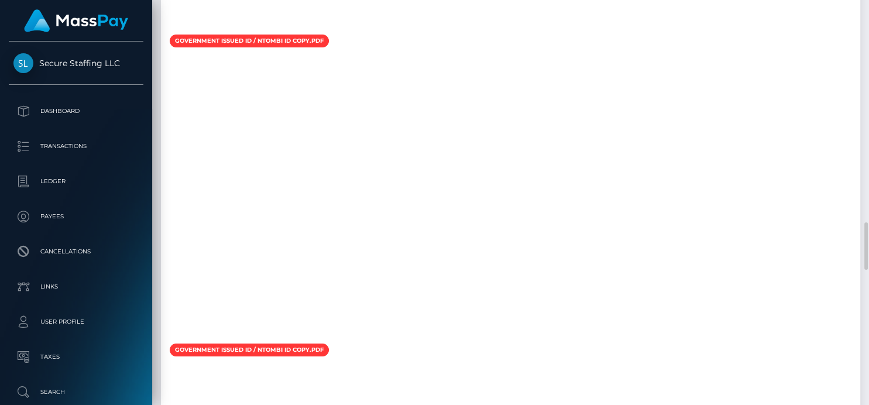
scroll to position [2020, 0]
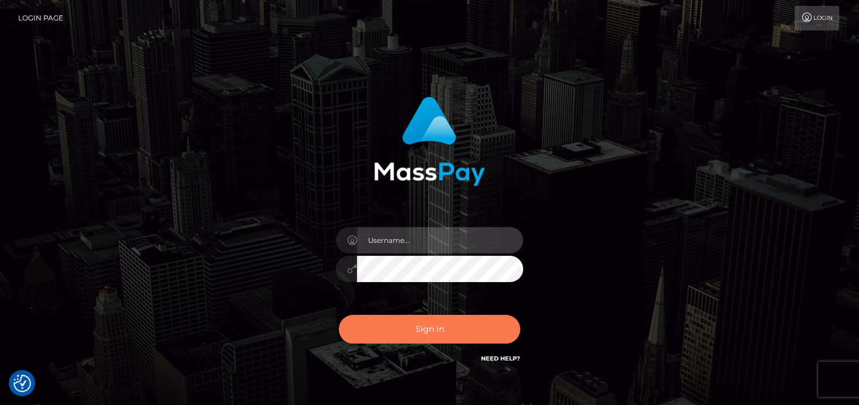
type input "[PERSON_NAME]"
click at [401, 333] on button "Sign in" at bounding box center [429, 329] width 181 height 29
type input "[PERSON_NAME]"
click at [401, 328] on button "Sign in" at bounding box center [429, 329] width 181 height 29
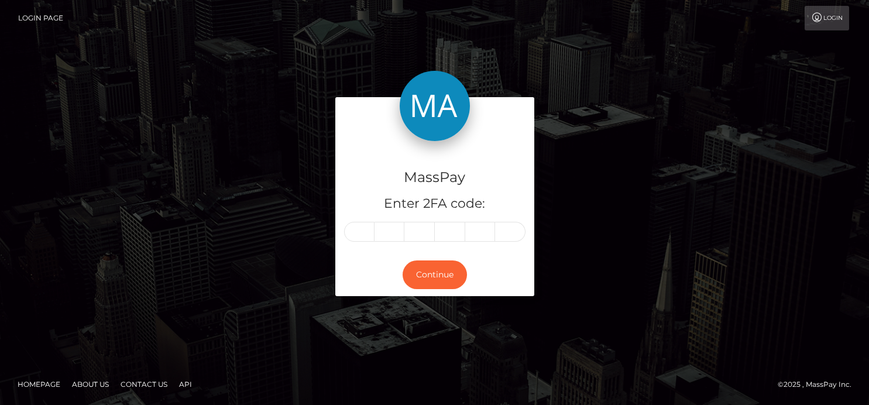
click at [401, 328] on div "MassPay Enter 2FA code: Continue" at bounding box center [434, 202] width 869 height 386
click at [358, 235] on input "text" at bounding box center [359, 232] width 30 height 20
type input "9"
type input "1"
type input "9"
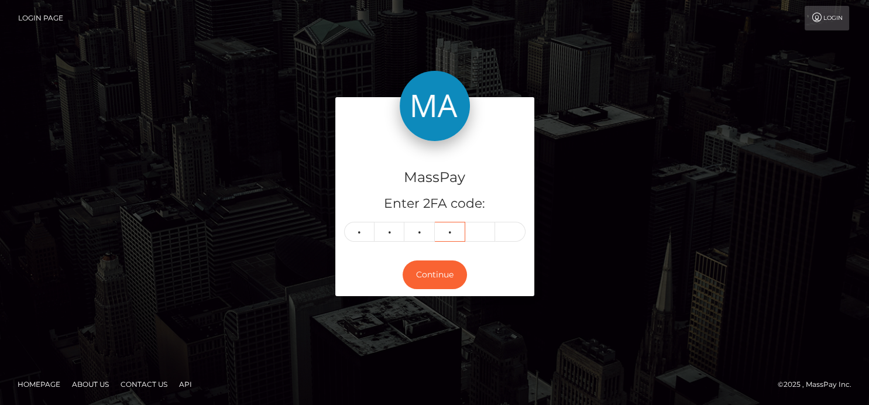
type input "8"
type input "5"
type input "9"
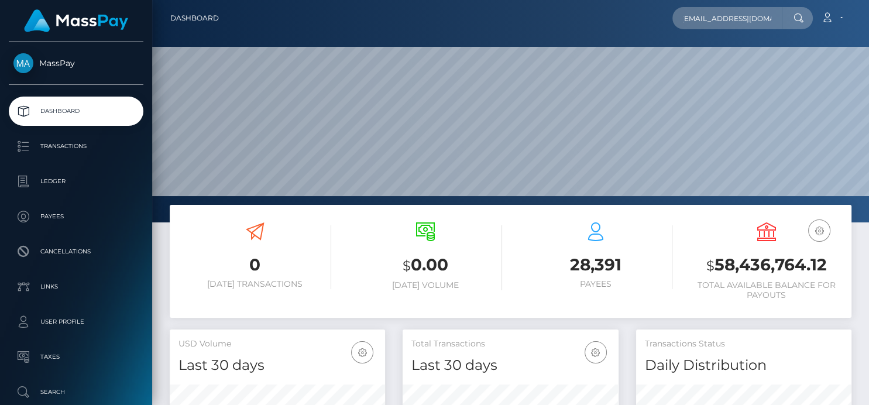
scroll to position [207, 215]
type input "[EMAIL_ADDRESS][DOMAIN_NAME]"
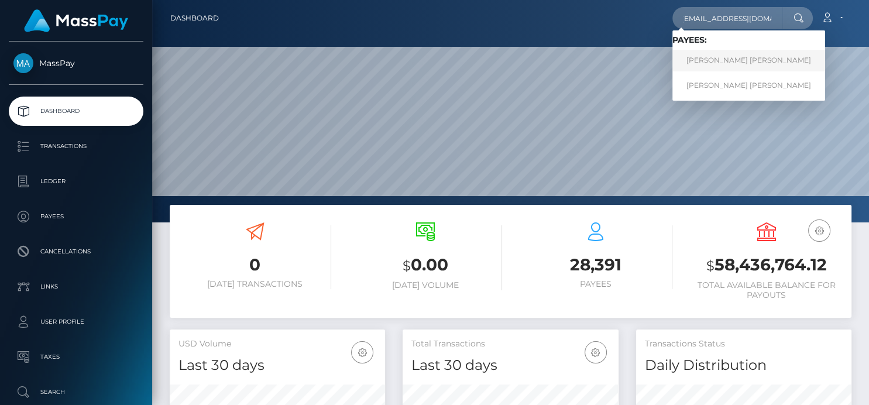
scroll to position [0, 0]
click at [700, 59] on link "[PERSON_NAME] [PERSON_NAME]" at bounding box center [749, 61] width 153 height 22
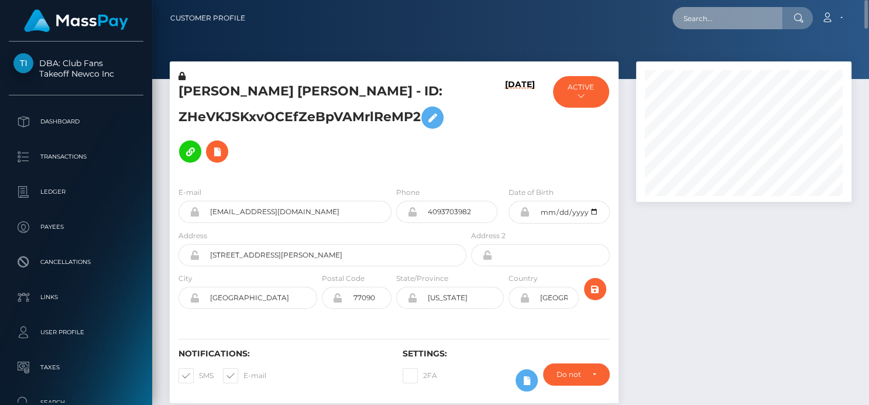
click at [719, 19] on input "text" at bounding box center [728, 18] width 110 height 22
paste input "[PERSON_NAME][EMAIL_ADDRESS][DOMAIN_NAME]"
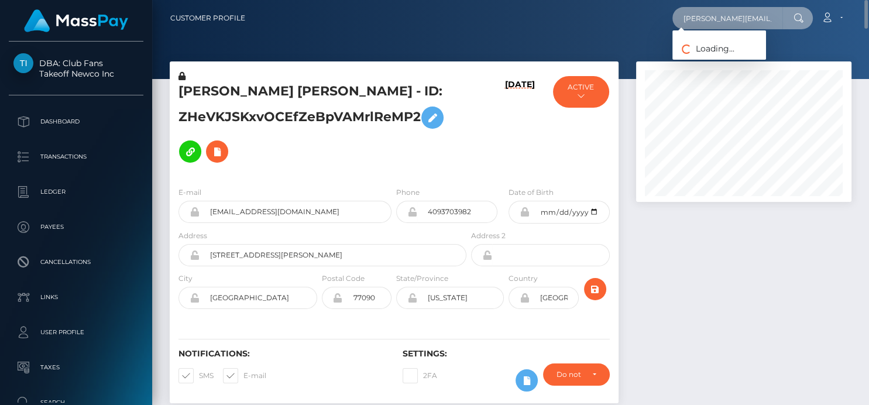
scroll to position [0, 15]
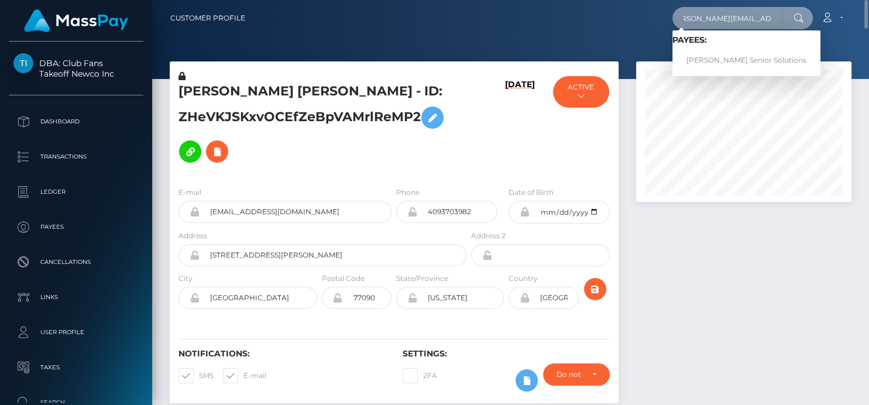
type input "[PERSON_NAME][EMAIL_ADDRESS][DOMAIN_NAME]"
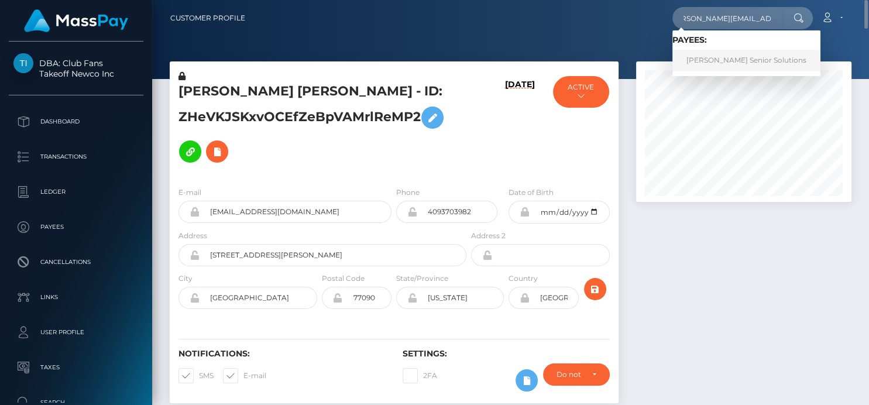
scroll to position [0, 0]
click at [699, 66] on link "[PERSON_NAME] Senior Solutions" at bounding box center [747, 61] width 148 height 22
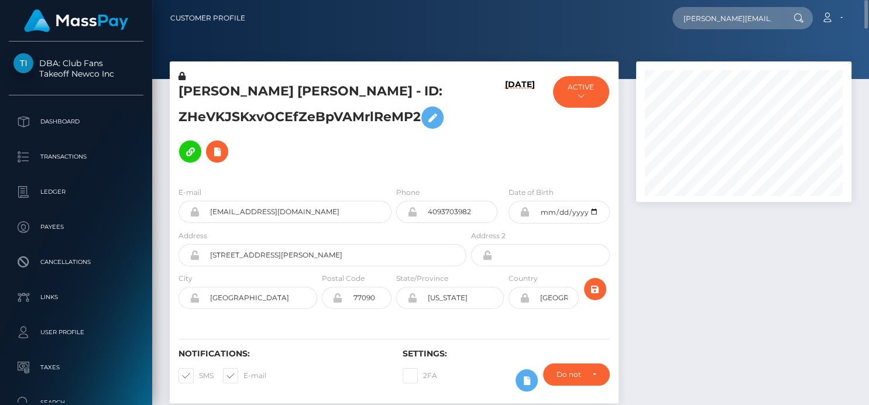
scroll to position [65, 0]
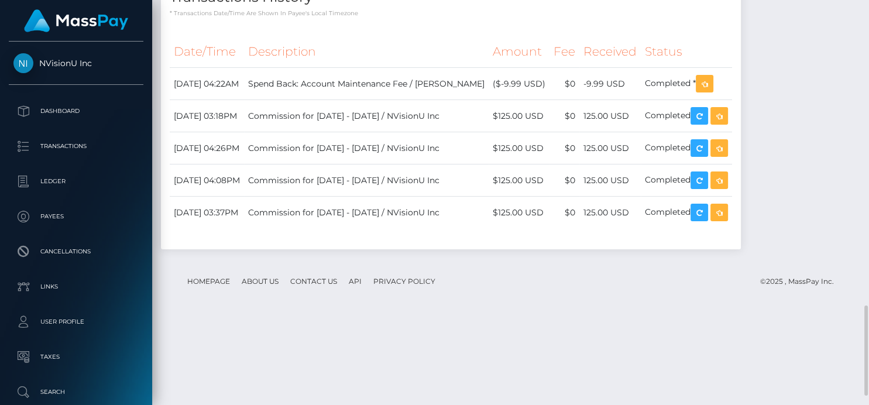
scroll to position [140, 215]
